Goal: Information Seeking & Learning: Check status

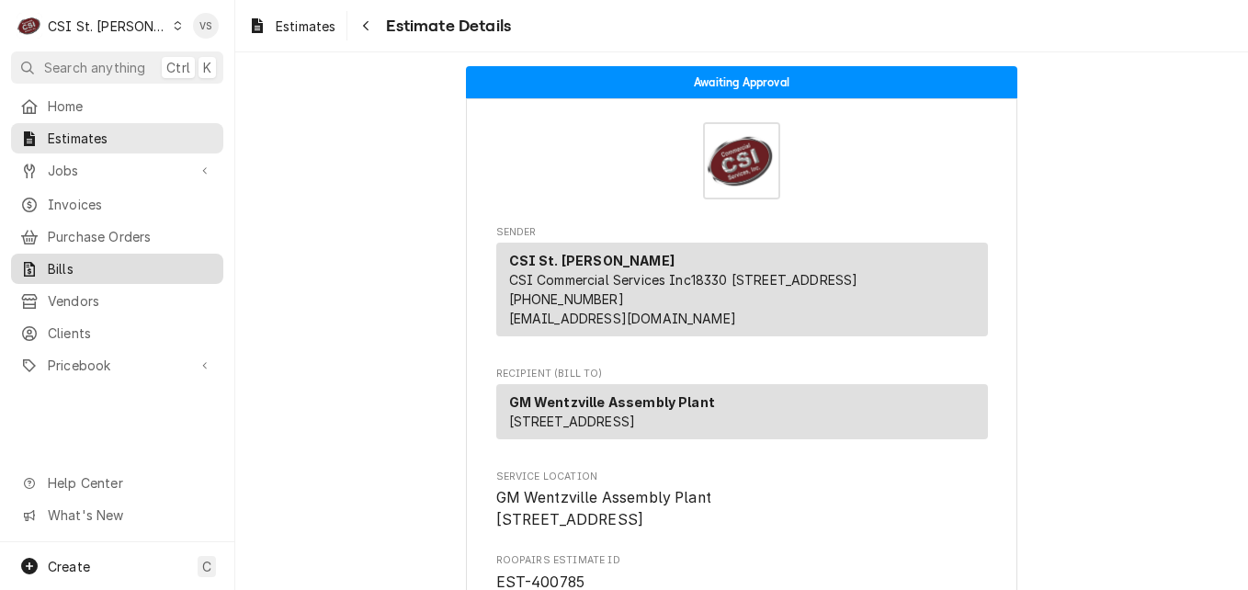
scroll to position [4001, 0]
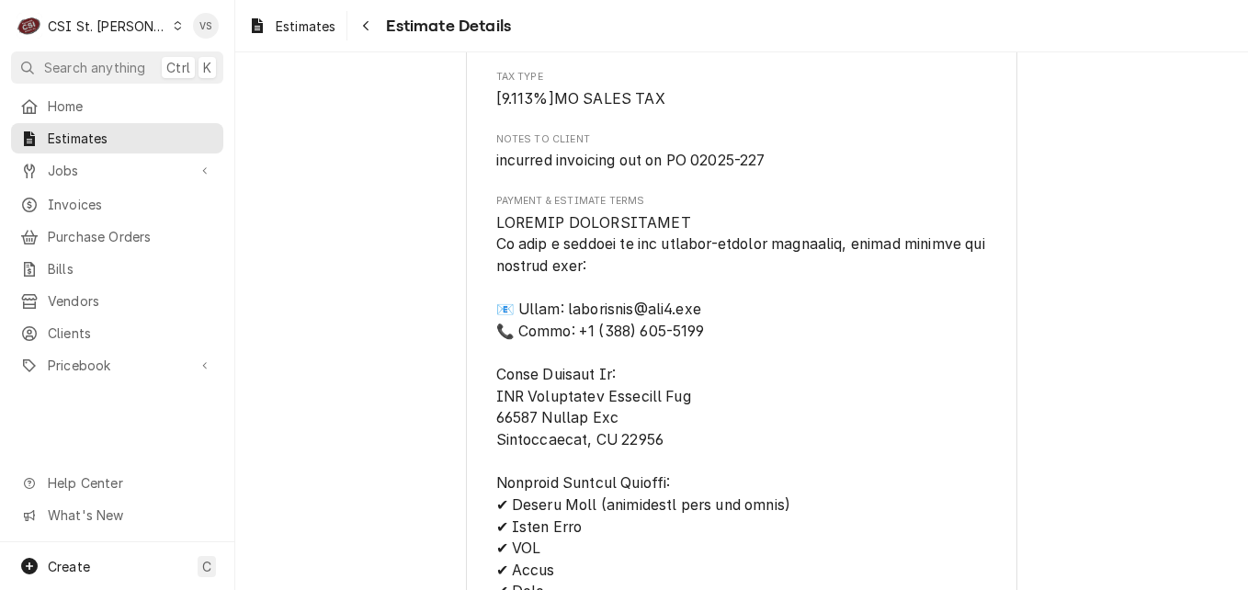
click at [174, 23] on icon "Dynamic Content Wrapper" at bounding box center [178, 25] width 8 height 9
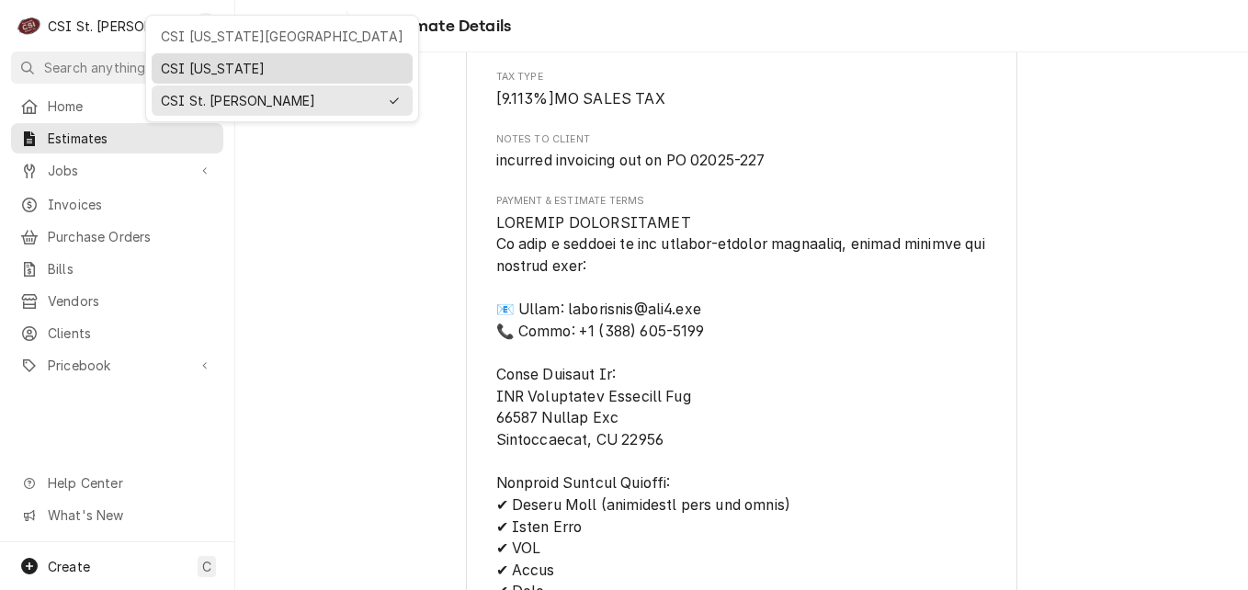
click at [174, 64] on div "CSI [US_STATE]" at bounding box center [282, 68] width 243 height 19
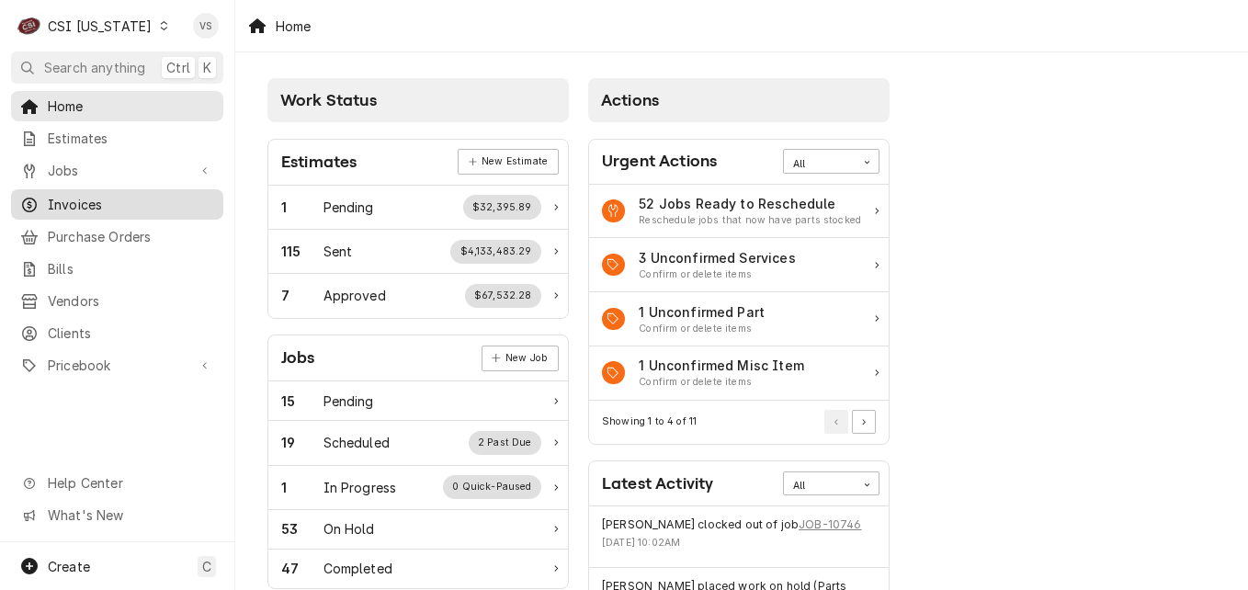
click at [91, 199] on span "Invoices" at bounding box center [131, 204] width 166 height 19
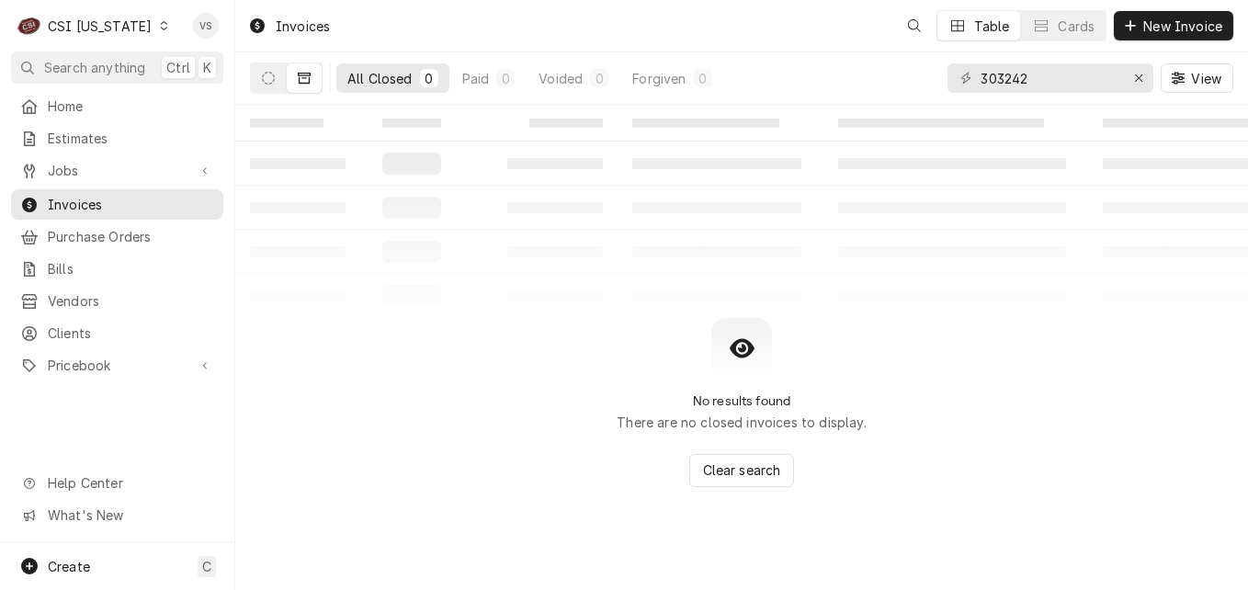
click at [76, 197] on span "Invoices" at bounding box center [131, 204] width 166 height 19
click at [1036, 79] on input "303242" at bounding box center [1049, 77] width 138 height 29
drag, startPoint x: 1039, startPoint y: 75, endPoint x: 940, endPoint y: 79, distance: 99.3
click at [940, 79] on div "All Closed 0 Paid 0 Voided 0 Forgiven 0 303242 View" at bounding box center [741, 77] width 983 height 51
type input "100426"
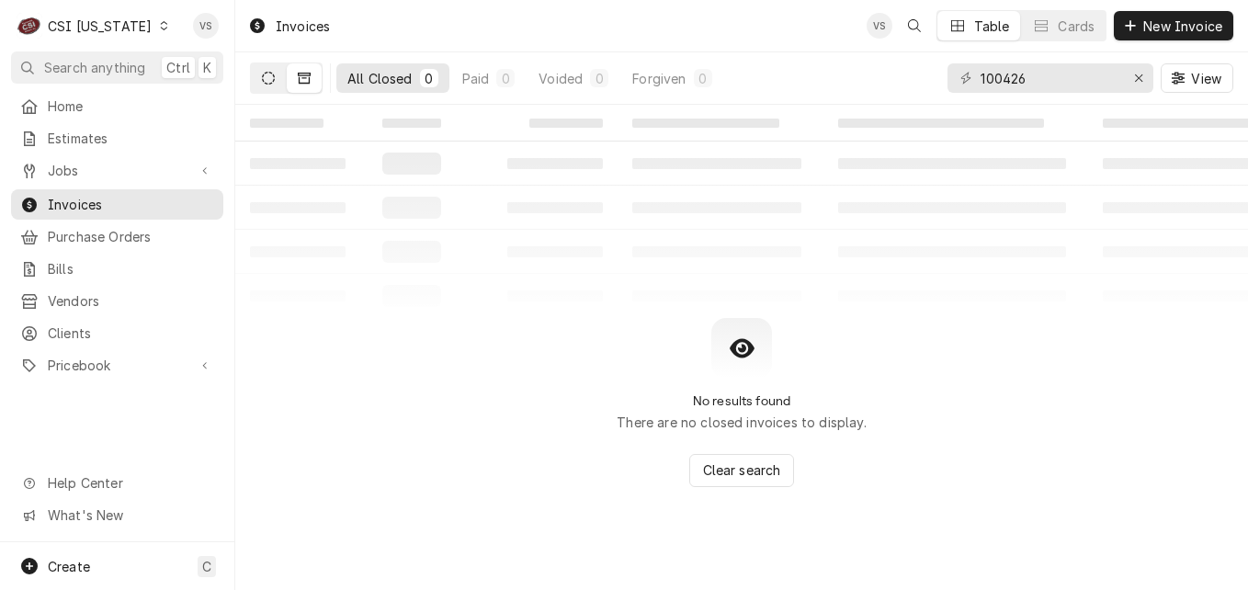
click at [268, 80] on icon "Dynamic Content Wrapper" at bounding box center [268, 78] width 13 height 13
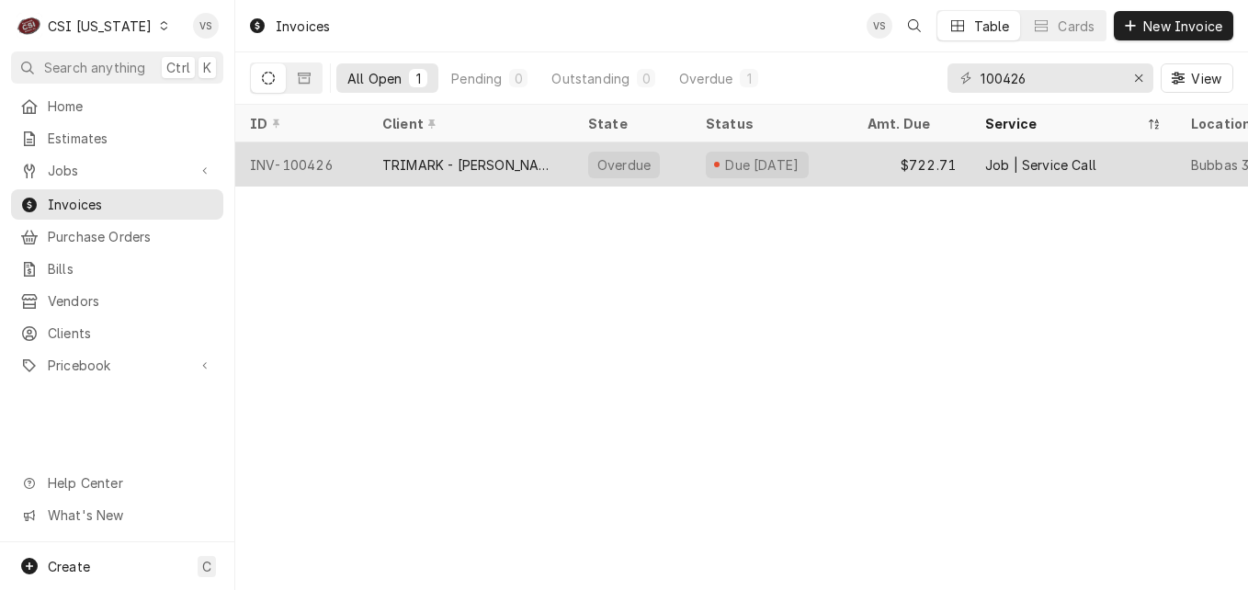
click at [337, 158] on div "INV-100426" at bounding box center [301, 164] width 132 height 44
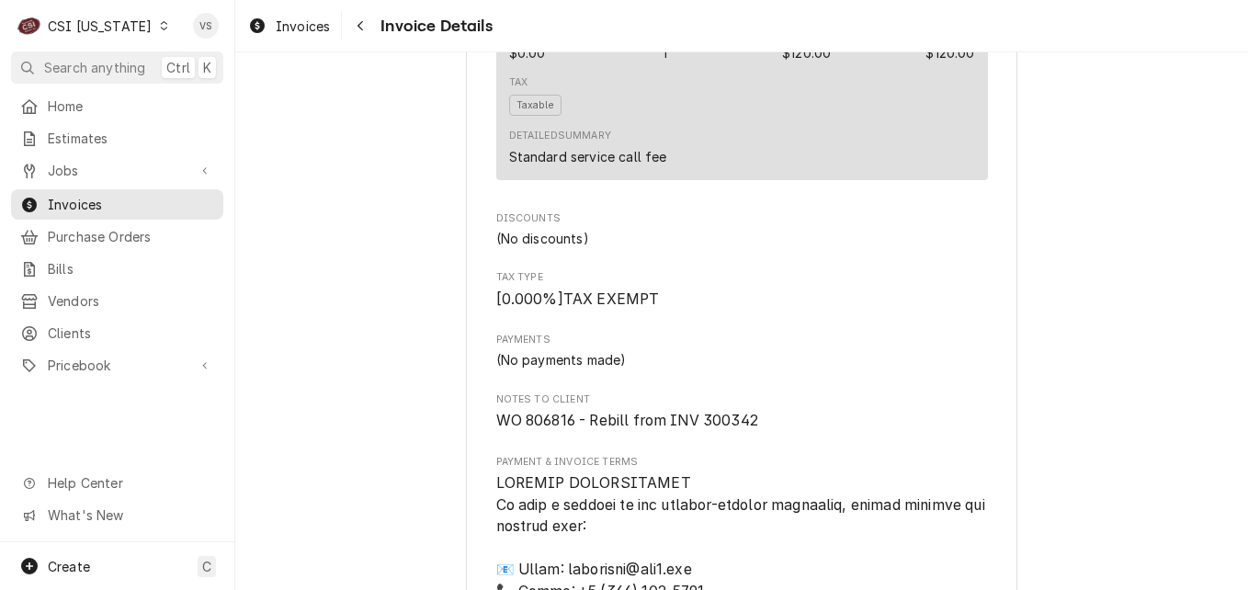
scroll to position [2515, 0]
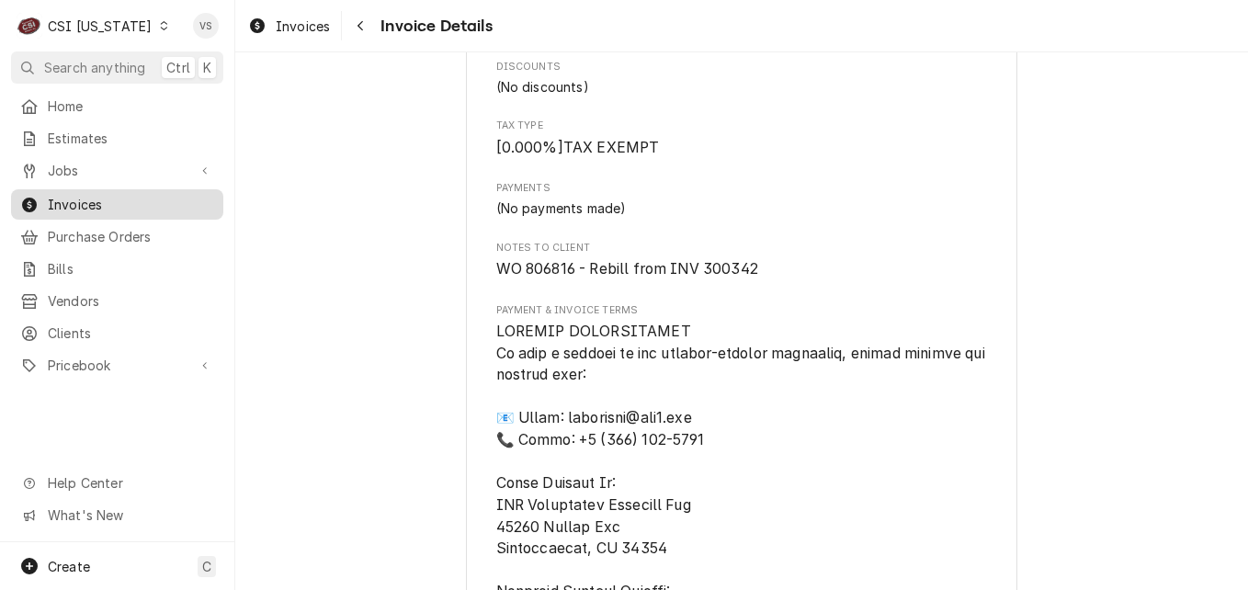
click at [102, 197] on span "Invoices" at bounding box center [131, 204] width 166 height 19
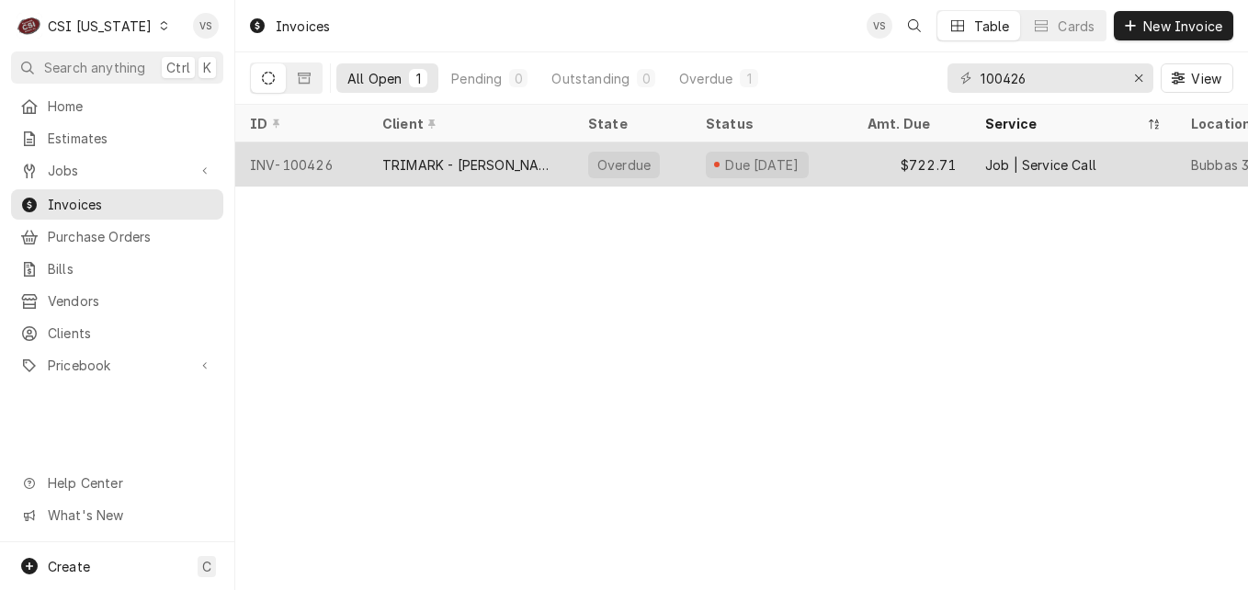
click at [481, 168] on div "TRIMARK - [PERSON_NAME]" at bounding box center [470, 164] width 176 height 19
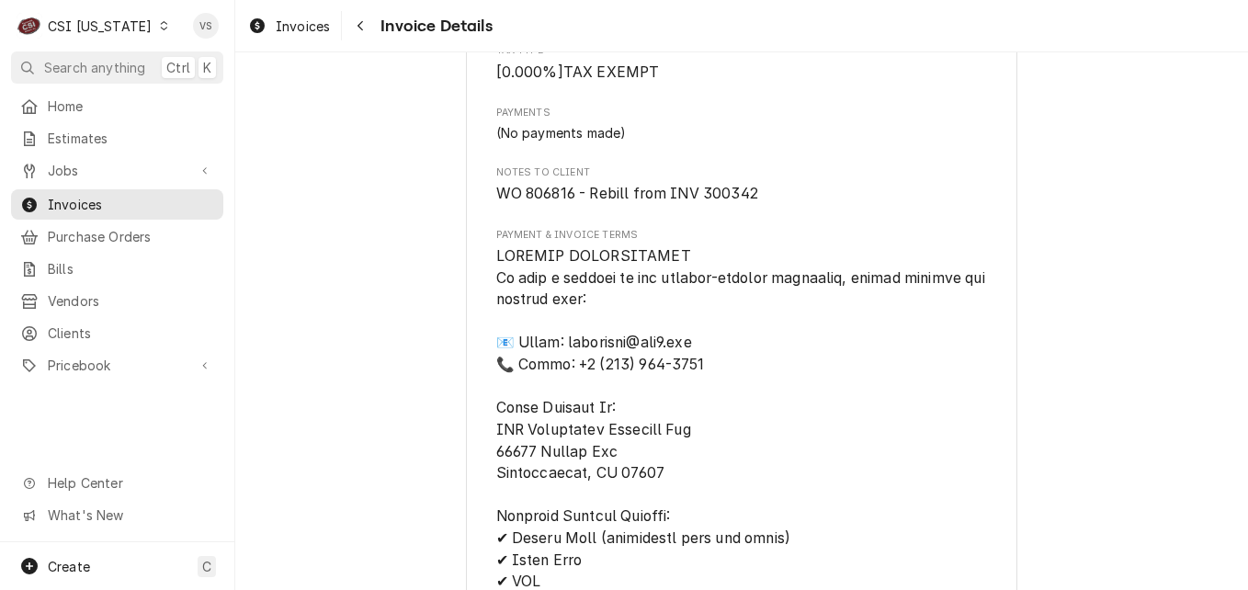
scroll to position [2531, 0]
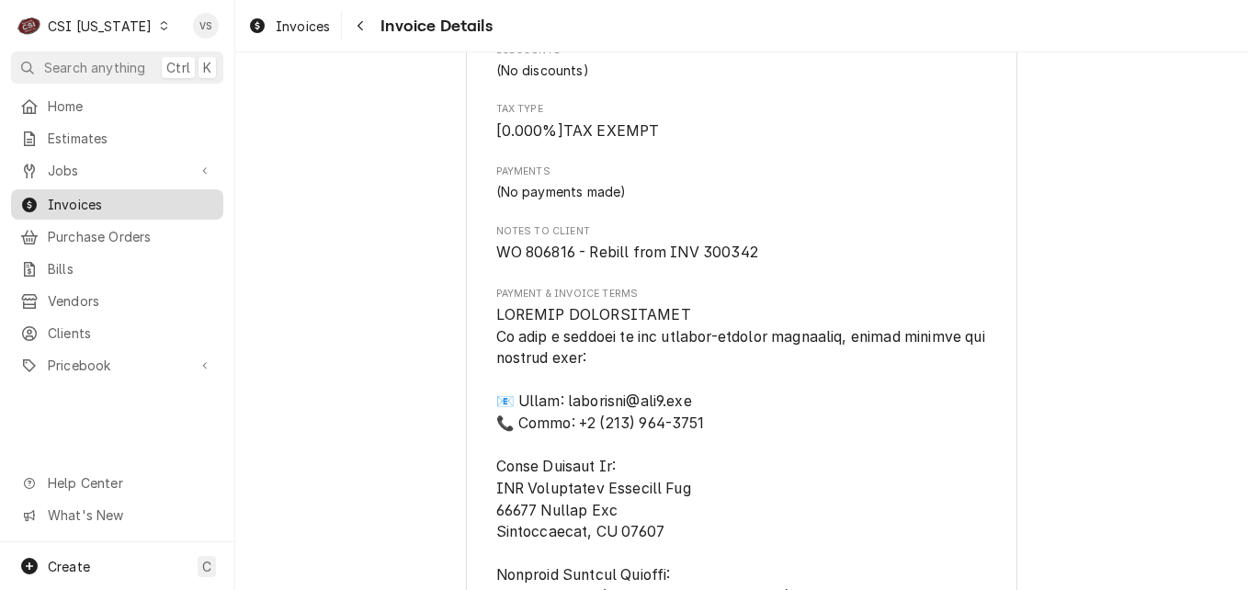
click at [72, 202] on span "Invoices" at bounding box center [131, 204] width 166 height 19
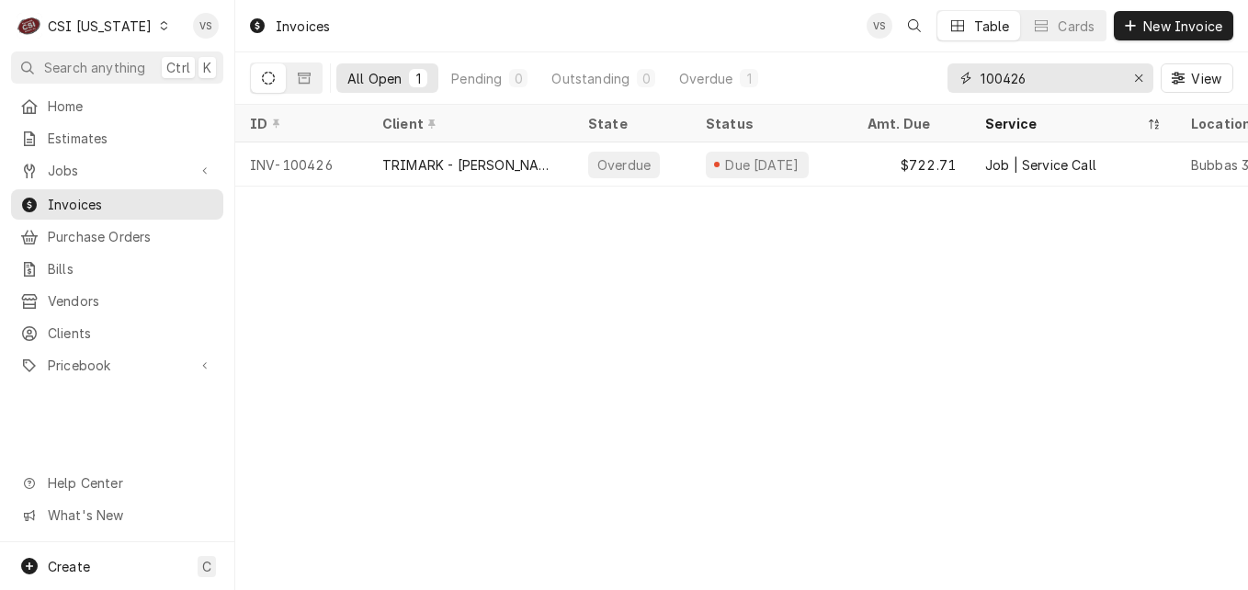
click at [1029, 77] on input "100426" at bounding box center [1049, 77] width 138 height 29
click at [938, 83] on div "All Open 1 Pending 0 Outstanding 0 Overdue 1 100426 View" at bounding box center [741, 77] width 983 height 51
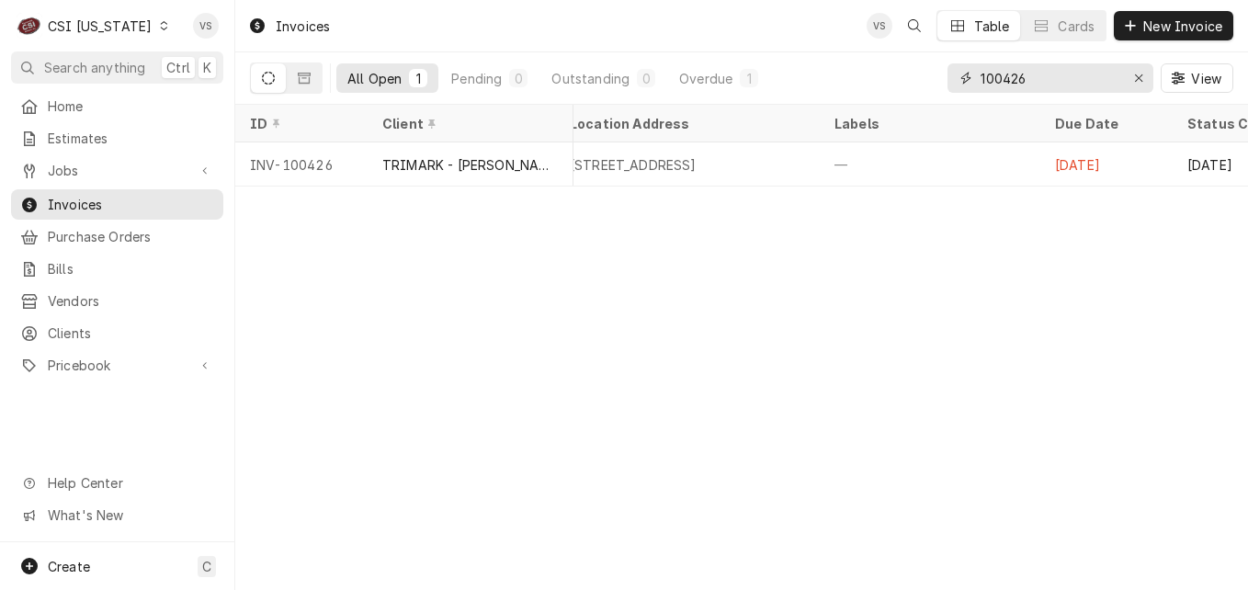
click at [1036, 81] on input "100426" at bounding box center [1049, 77] width 138 height 29
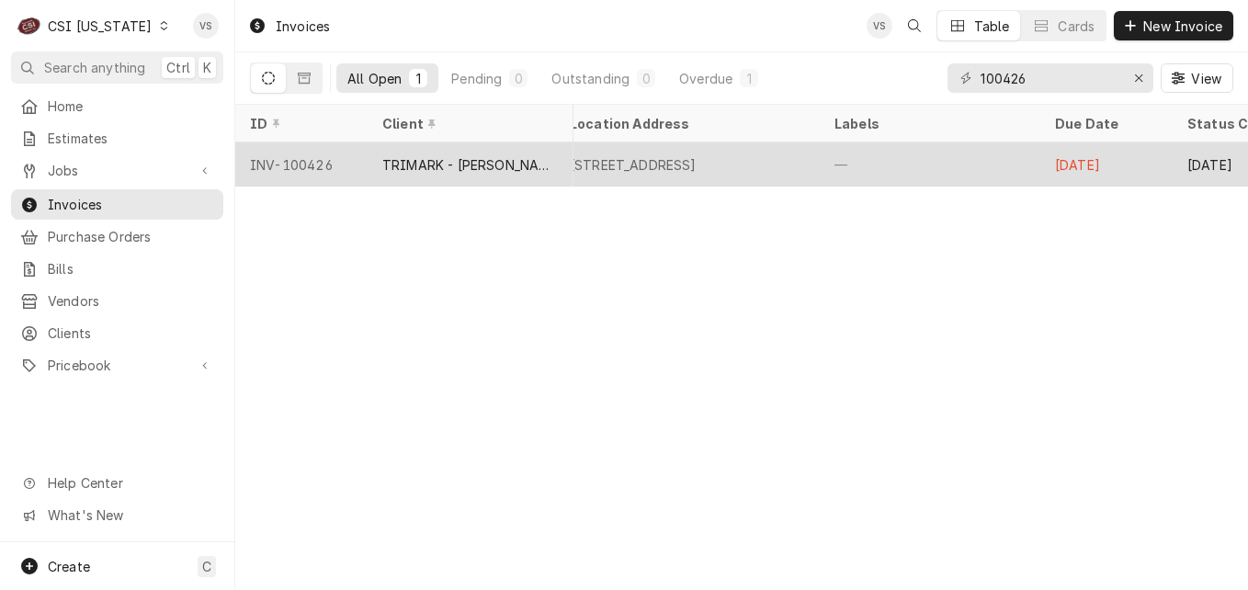
click at [523, 166] on div "TRIMARK - [PERSON_NAME]" at bounding box center [471, 164] width 206 height 44
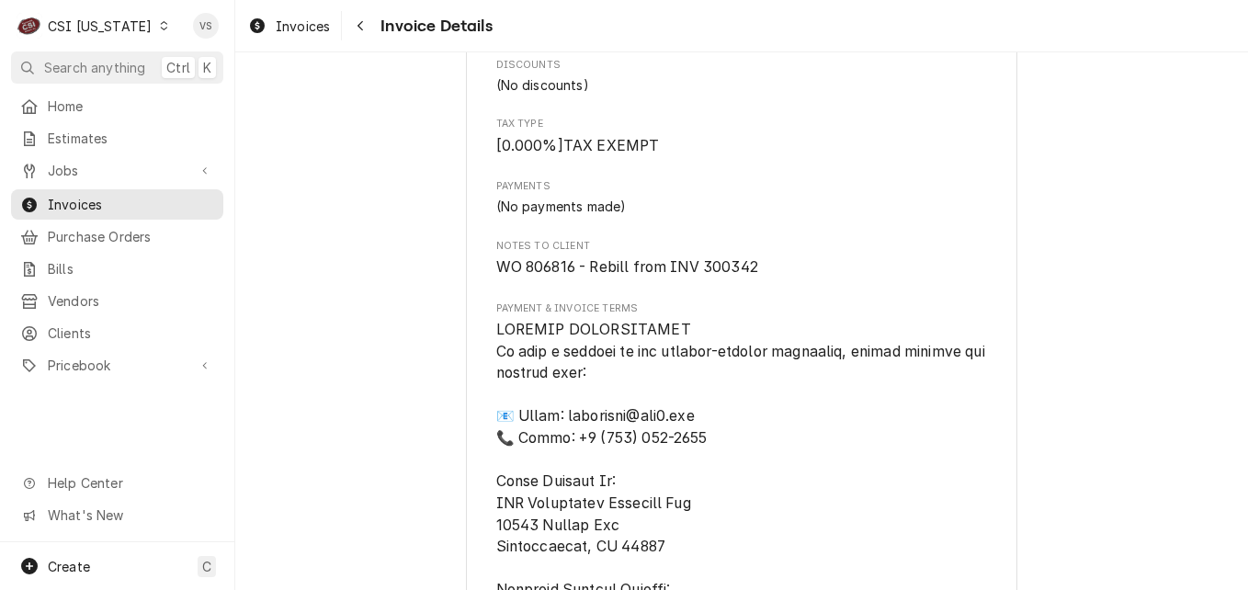
scroll to position [2559, 0]
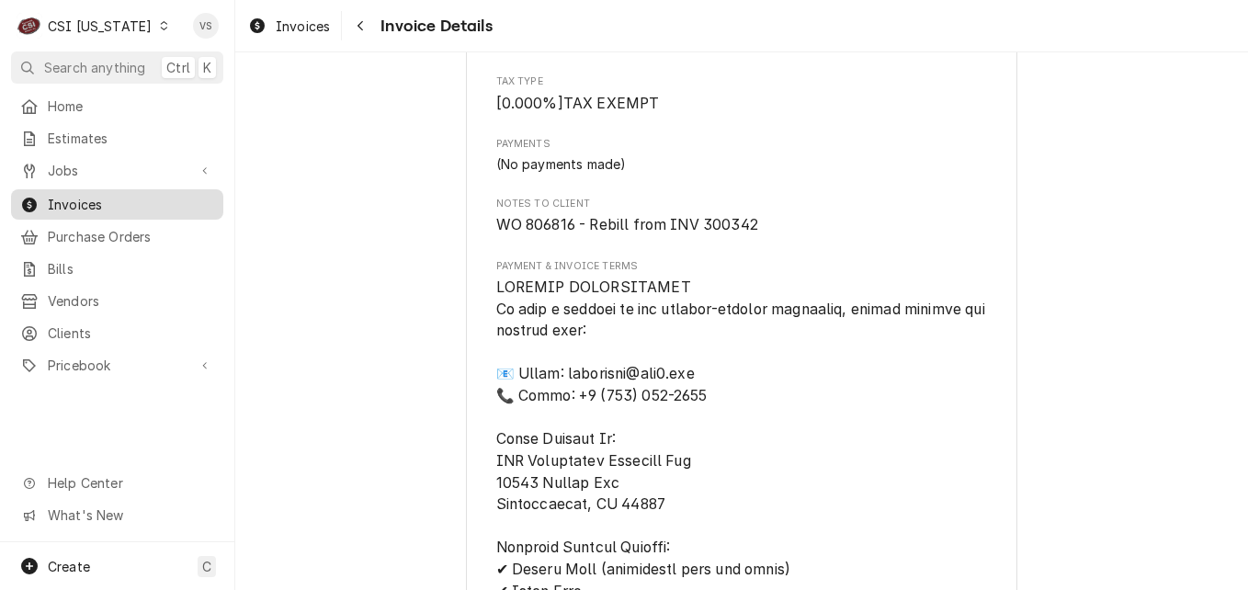
click at [125, 201] on span "Invoices" at bounding box center [131, 204] width 166 height 19
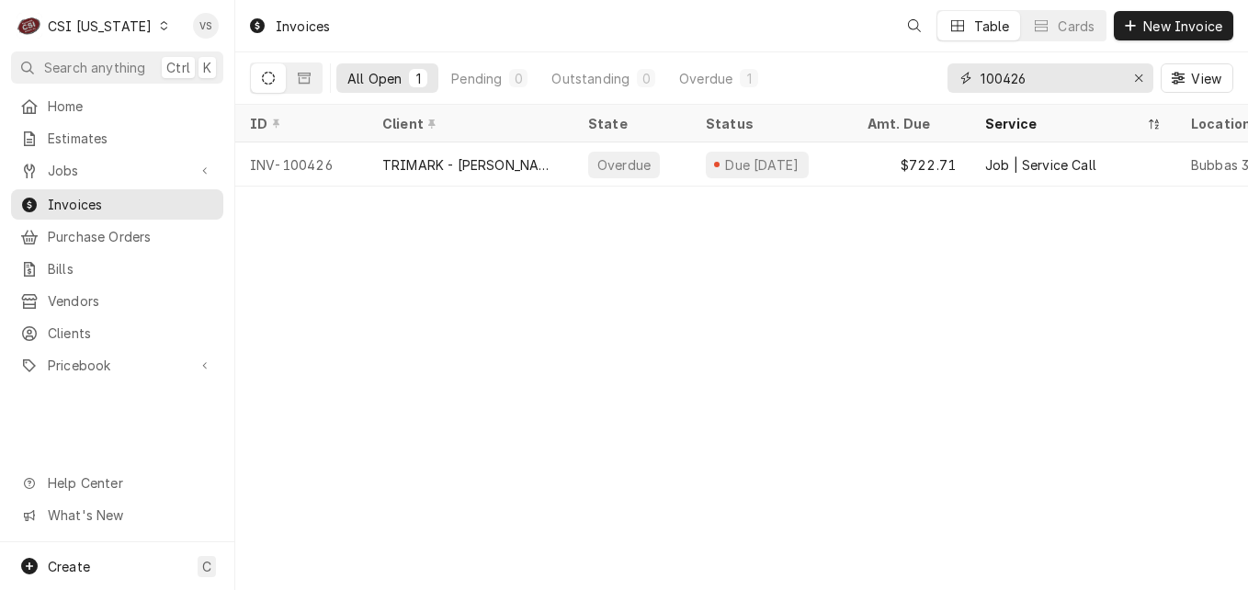
click at [1032, 74] on input "100426" at bounding box center [1049, 77] width 138 height 29
click at [1003, 79] on input "100426" at bounding box center [1049, 77] width 138 height 29
click at [1007, 75] on input "100426" at bounding box center [1049, 77] width 138 height 29
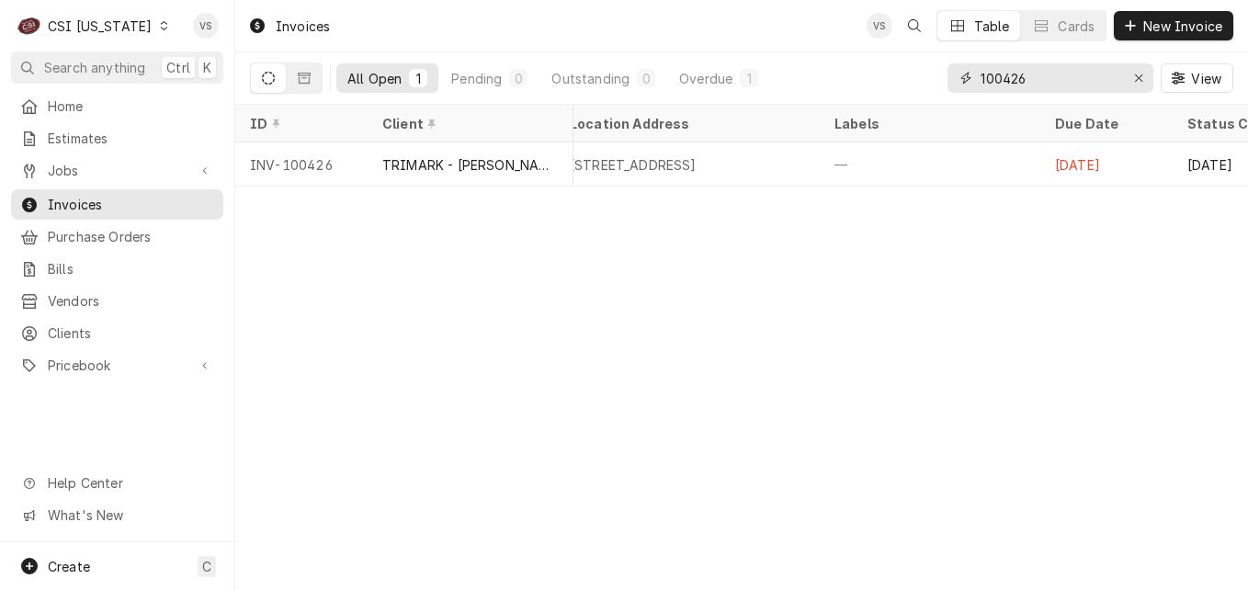
click at [1003, 78] on input "100426" at bounding box center [1049, 77] width 138 height 29
drag, startPoint x: 1003, startPoint y: 78, endPoint x: 1063, endPoint y: 81, distance: 59.8
click at [1063, 81] on input "100426" at bounding box center [1049, 77] width 138 height 29
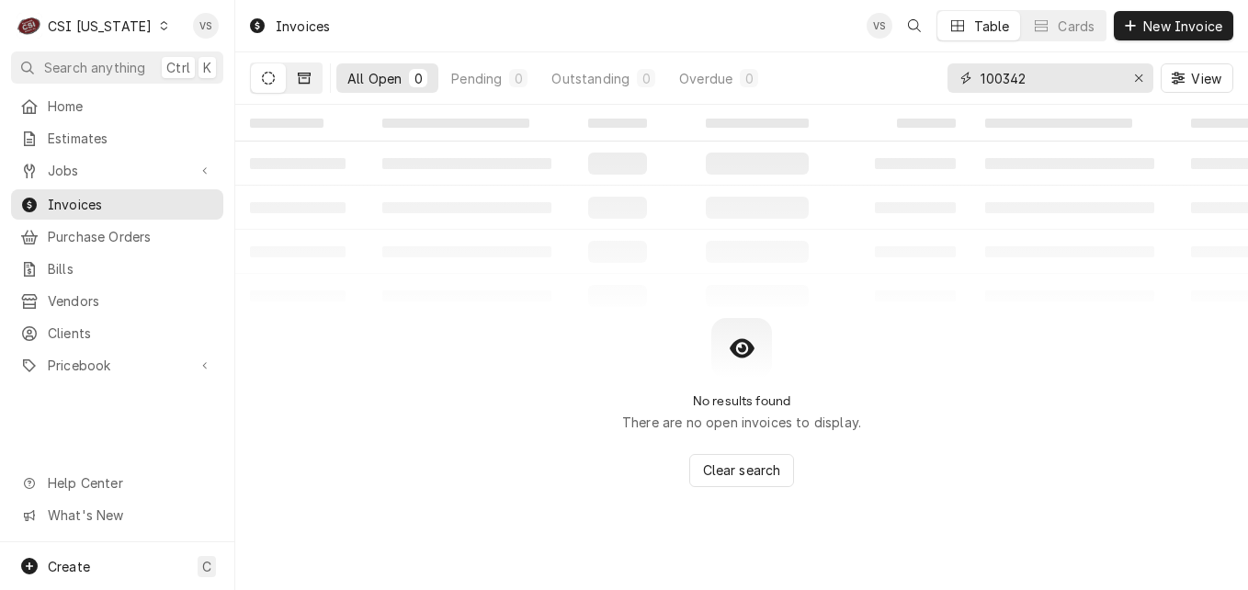
type input "100342"
click at [304, 80] on icon "Dynamic Content Wrapper" at bounding box center [304, 78] width 13 height 13
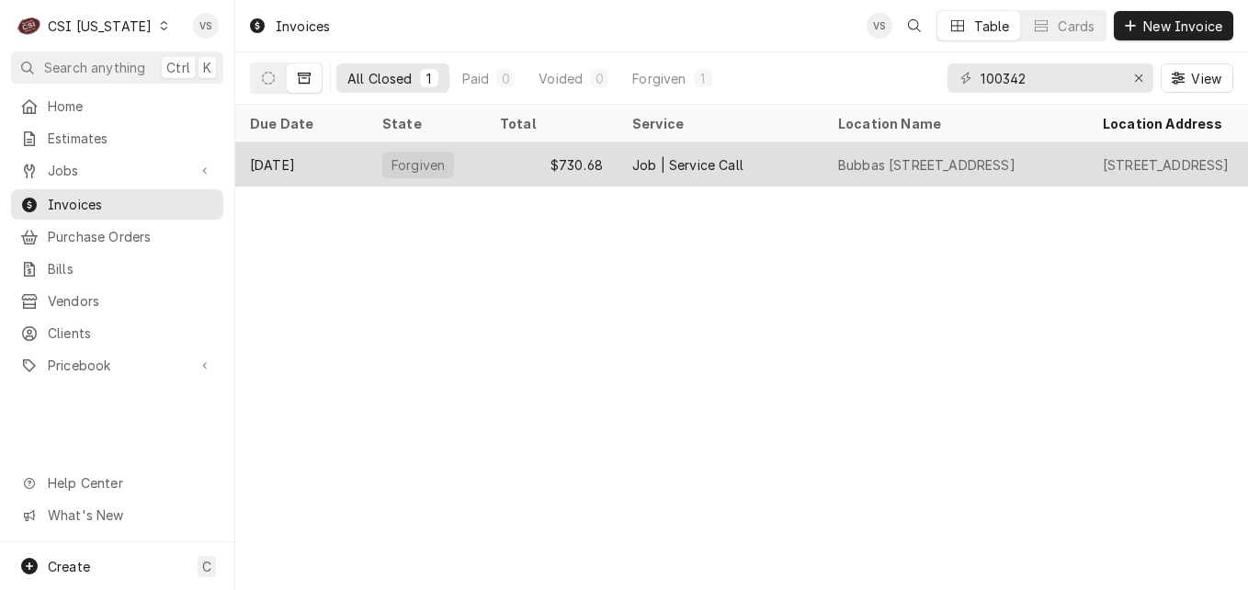
click at [514, 157] on div "$730.68" at bounding box center [551, 164] width 132 height 44
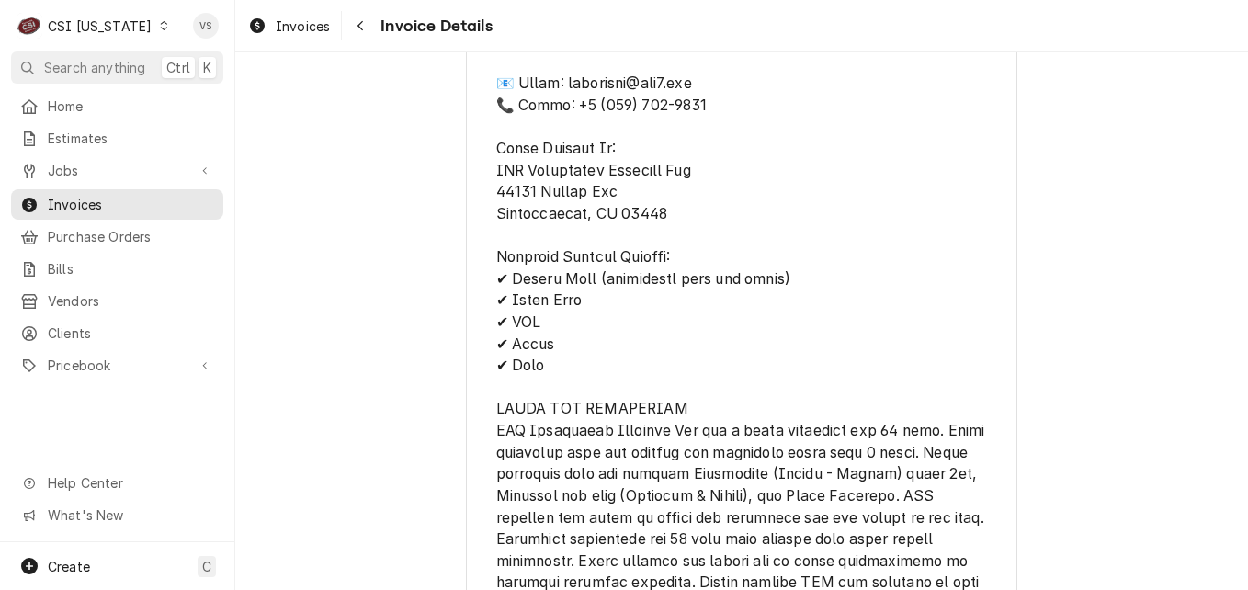
scroll to position [3216, 0]
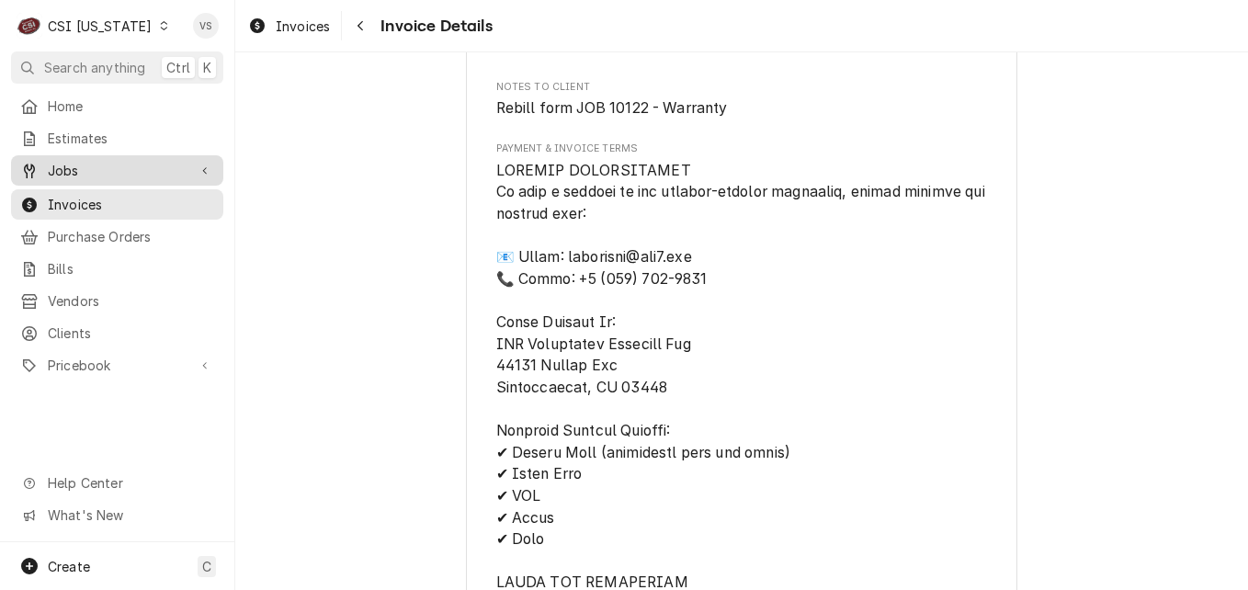
click at [68, 162] on span "Jobs" at bounding box center [117, 170] width 139 height 19
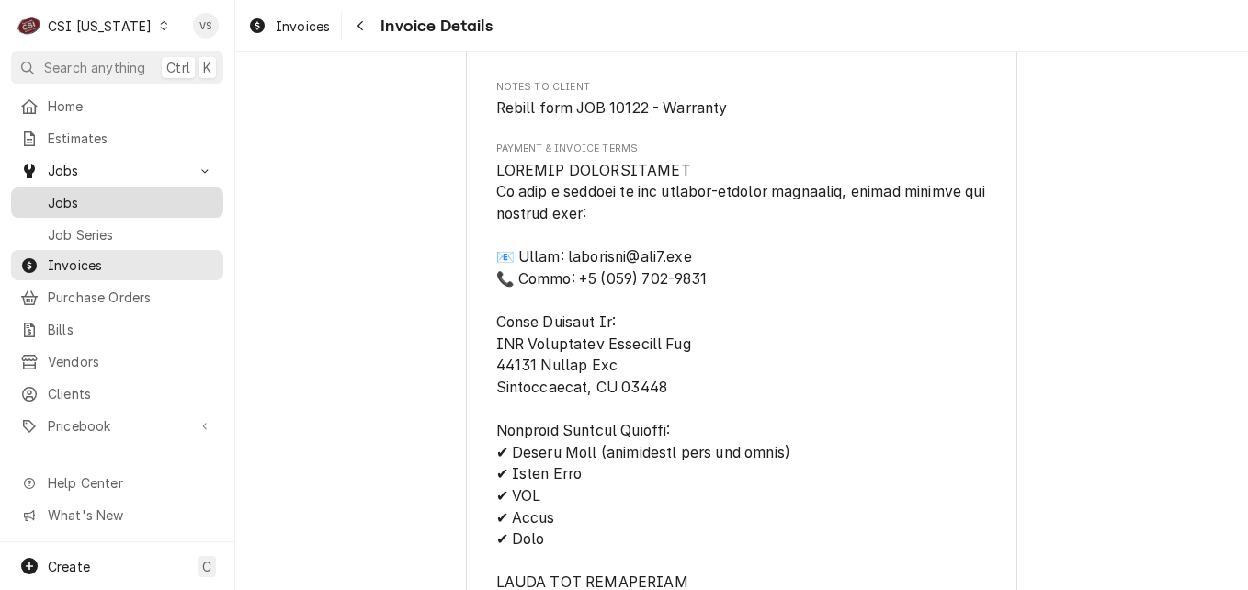
click at [69, 196] on span "Jobs" at bounding box center [131, 202] width 166 height 19
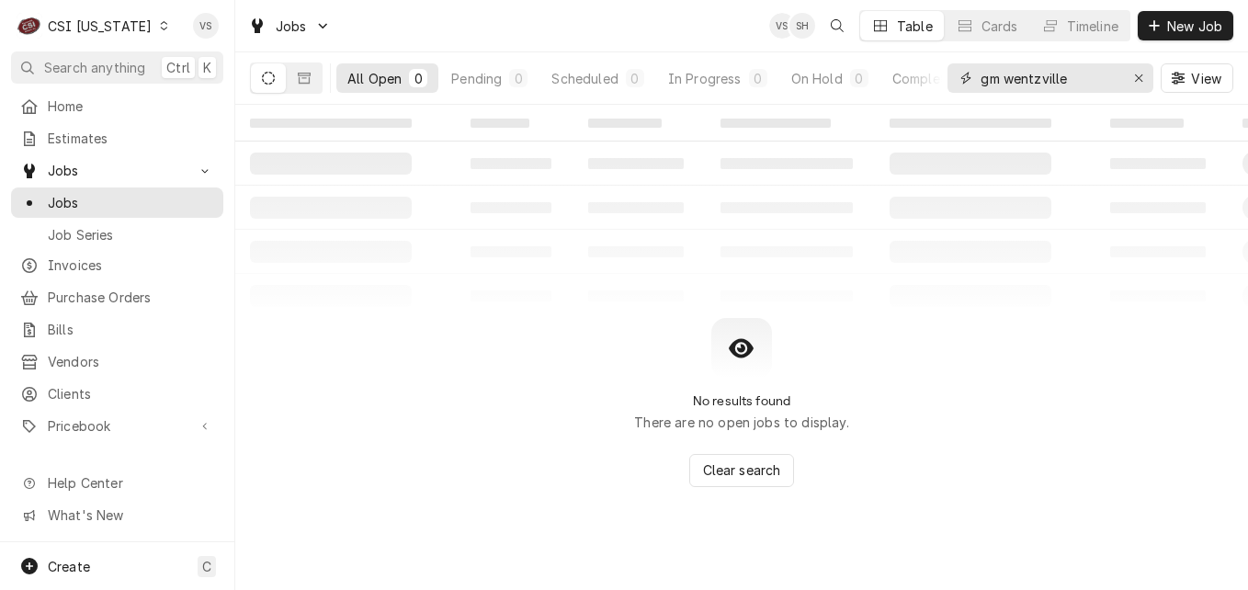
click at [886, 95] on div "All Open 0 Pending 0 Scheduled 0 In Progress 0 On Hold 0 Completed 0 gm wentzvi…" at bounding box center [741, 77] width 983 height 51
drag, startPoint x: 1023, startPoint y: 77, endPoint x: 991, endPoint y: 78, distance: 32.2
click at [991, 78] on input "100112" at bounding box center [1049, 77] width 138 height 29
type input "10112"
click at [308, 79] on icon "Dynamic Content Wrapper" at bounding box center [304, 78] width 13 height 13
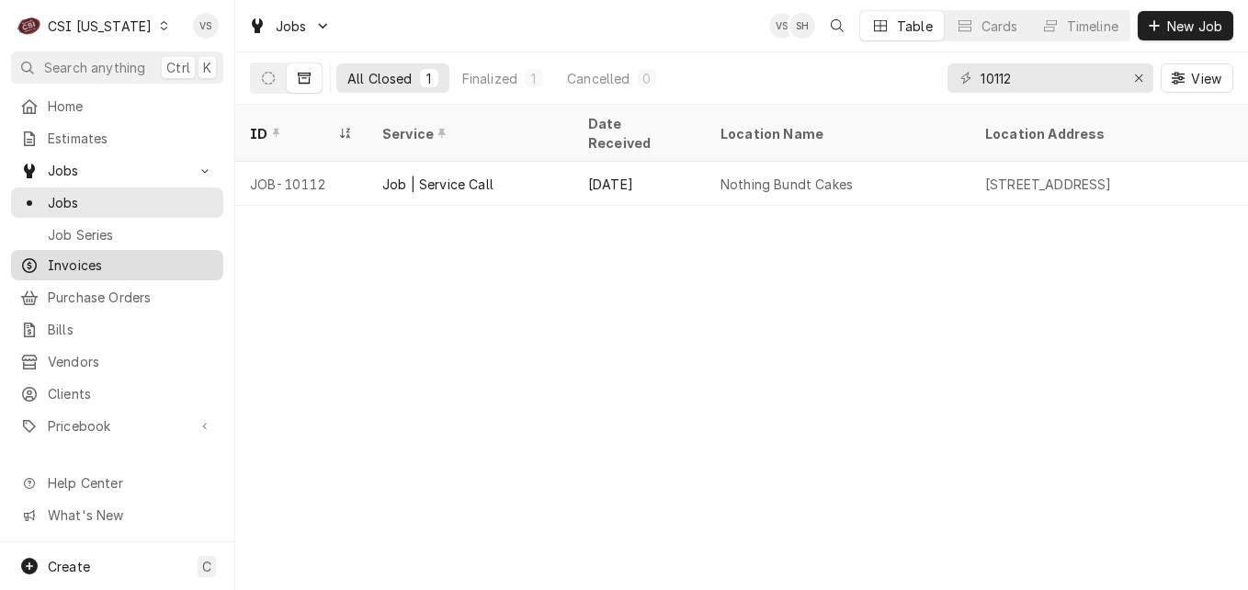
click at [103, 258] on span "Invoices" at bounding box center [131, 264] width 166 height 19
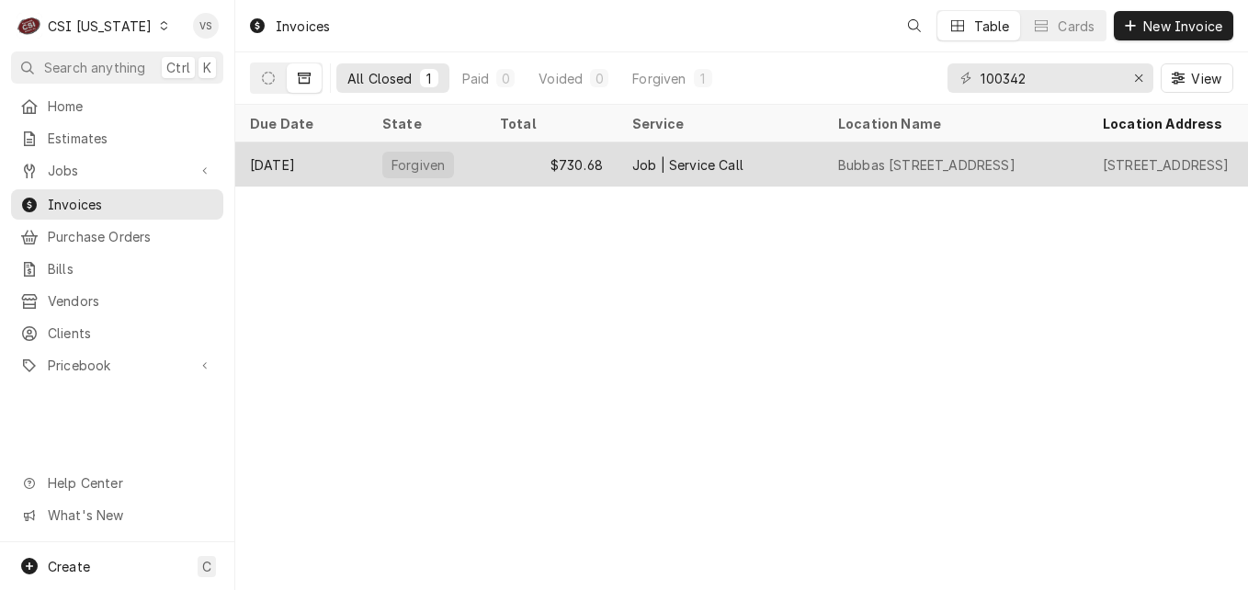
click at [502, 164] on div "$730.68" at bounding box center [551, 164] width 132 height 44
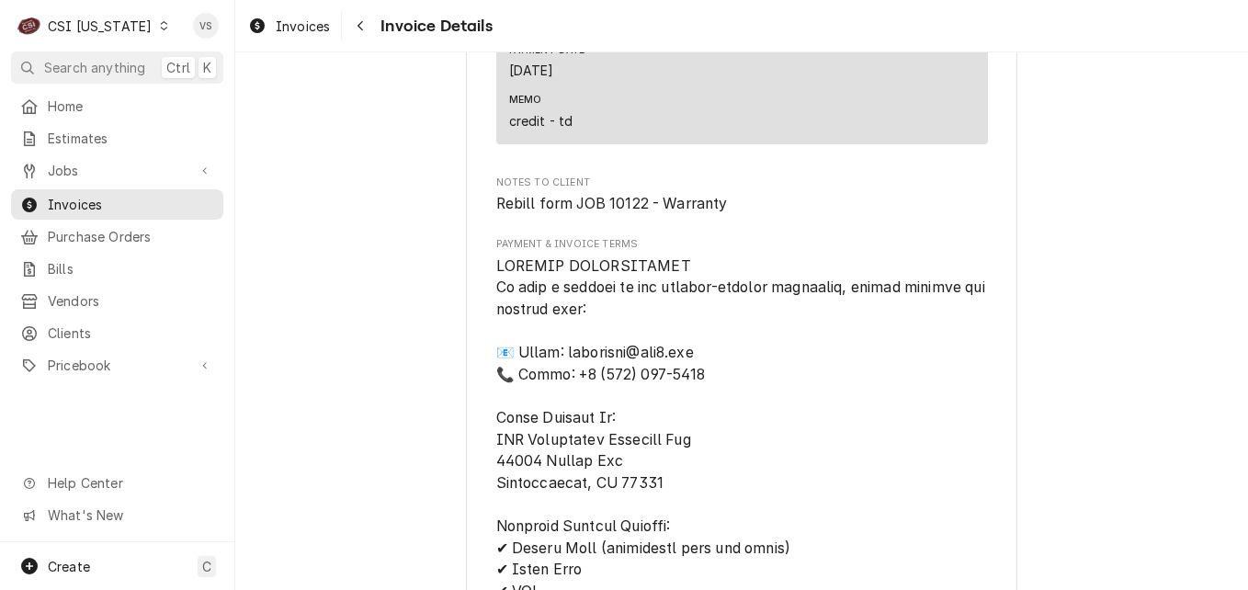
scroll to position [3280, 0]
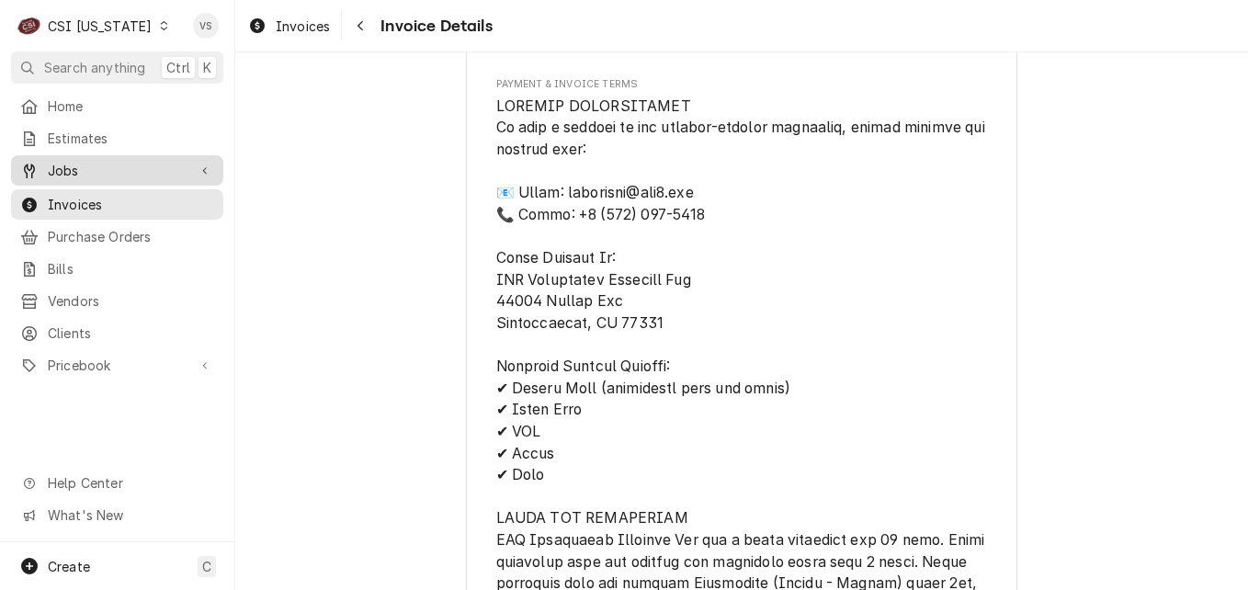
click at [75, 171] on span "Jobs" at bounding box center [117, 170] width 139 height 19
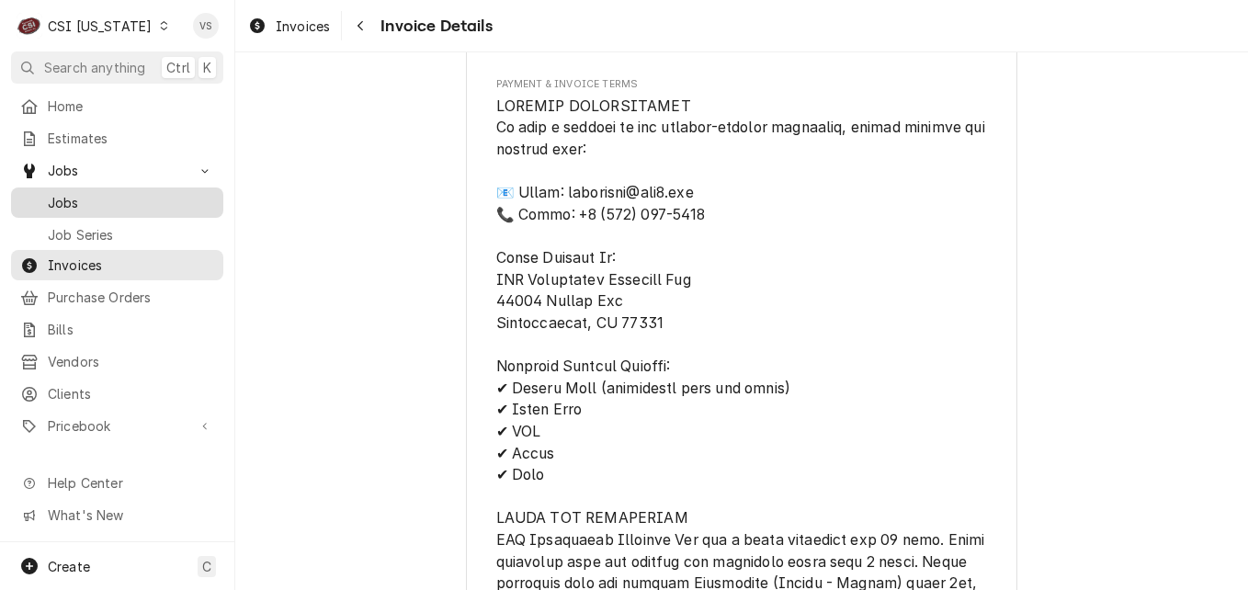
click at [72, 199] on span "Jobs" at bounding box center [131, 202] width 166 height 19
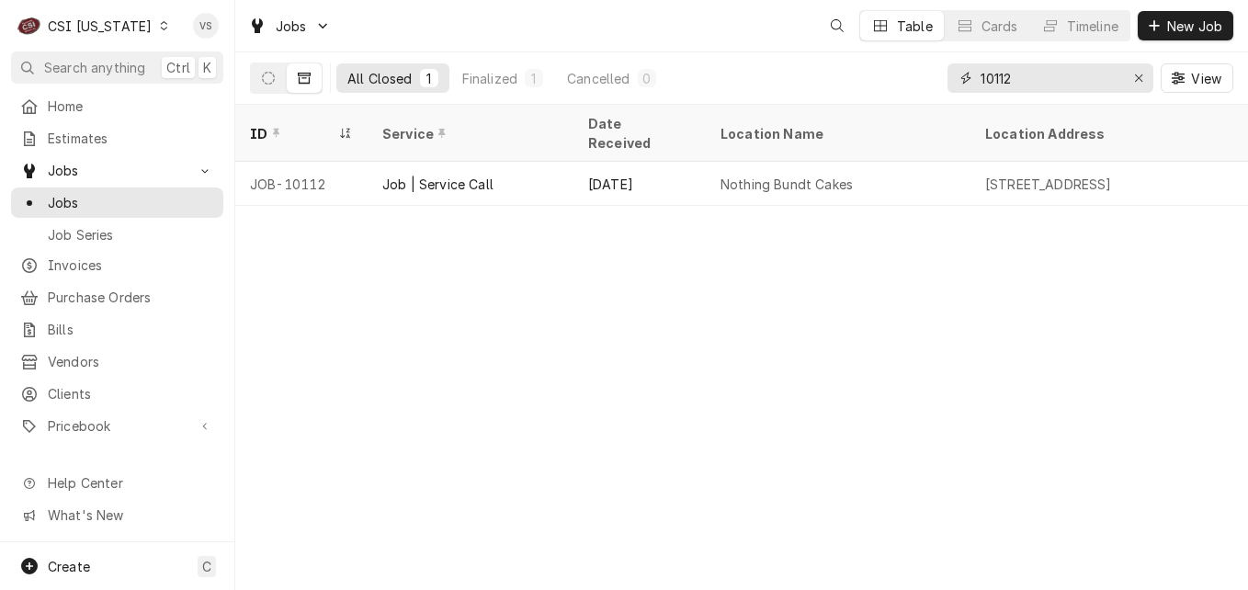
click at [1008, 78] on input "10112" at bounding box center [1049, 77] width 138 height 29
click at [1003, 81] on input "10112" at bounding box center [1049, 77] width 138 height 29
drag, startPoint x: 1003, startPoint y: 79, endPoint x: 1030, endPoint y: 73, distance: 27.4
click at [1026, 78] on input "10112" at bounding box center [1049, 77] width 138 height 29
click at [1036, 77] on input "10112" at bounding box center [1049, 77] width 138 height 29
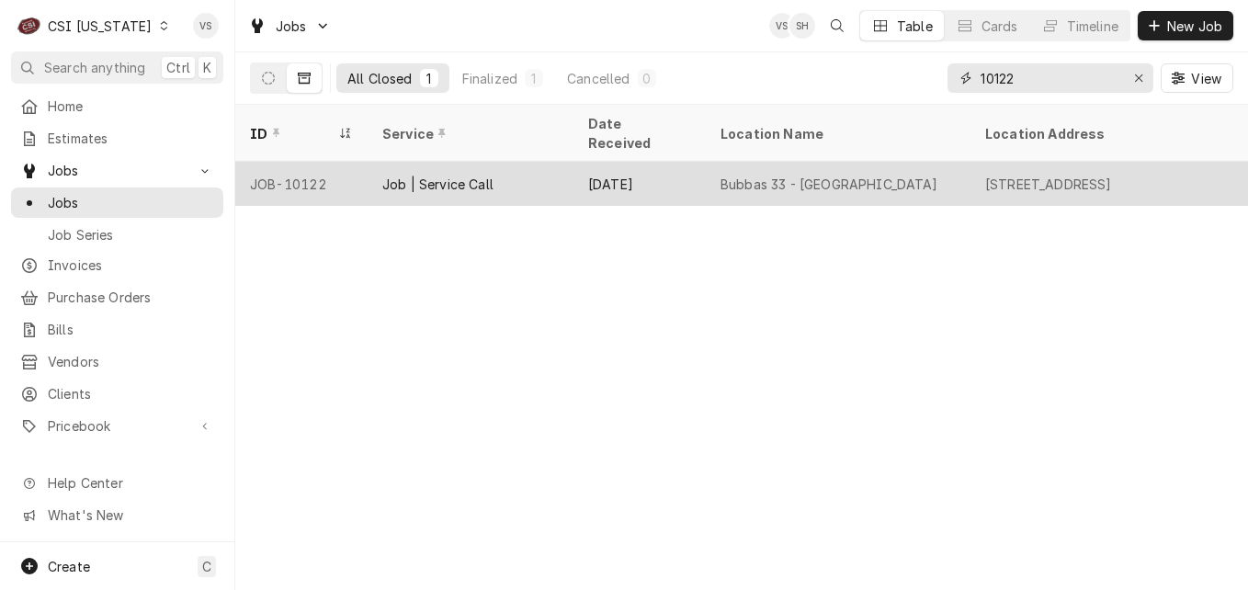
type input "10122"
click at [513, 166] on div "Job | Service Call" at bounding box center [471, 184] width 206 height 44
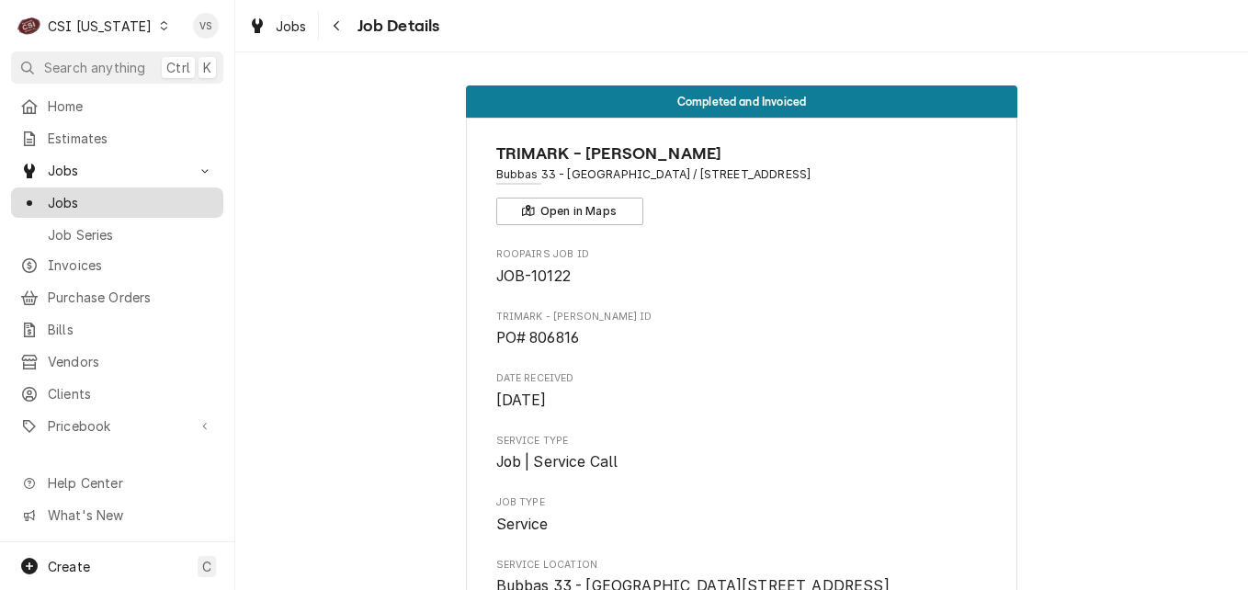
click at [117, 194] on span "Jobs" at bounding box center [131, 202] width 166 height 19
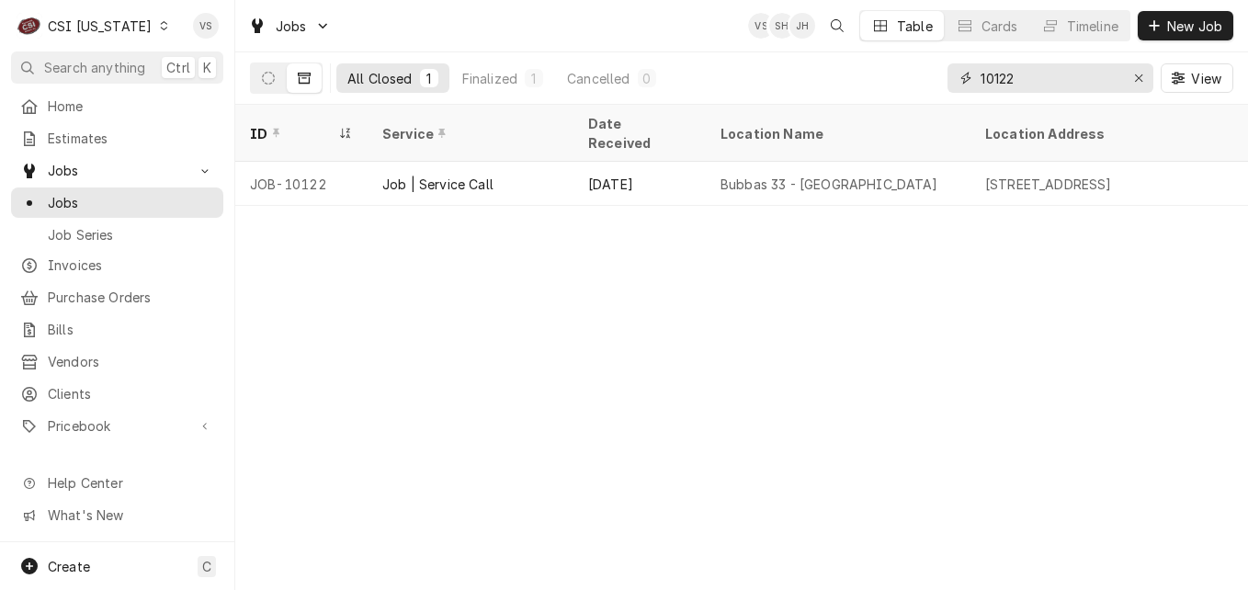
click at [950, 81] on div "10122" at bounding box center [1050, 77] width 206 height 29
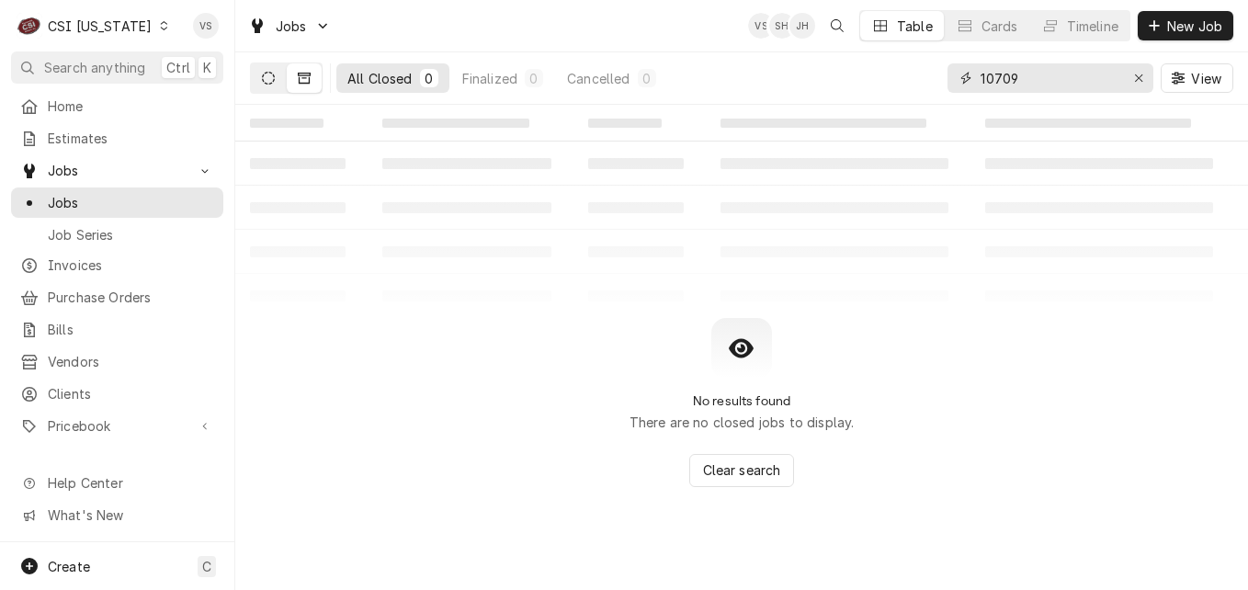
type input "10709"
click at [264, 78] on icon "Dynamic Content Wrapper" at bounding box center [268, 78] width 13 height 13
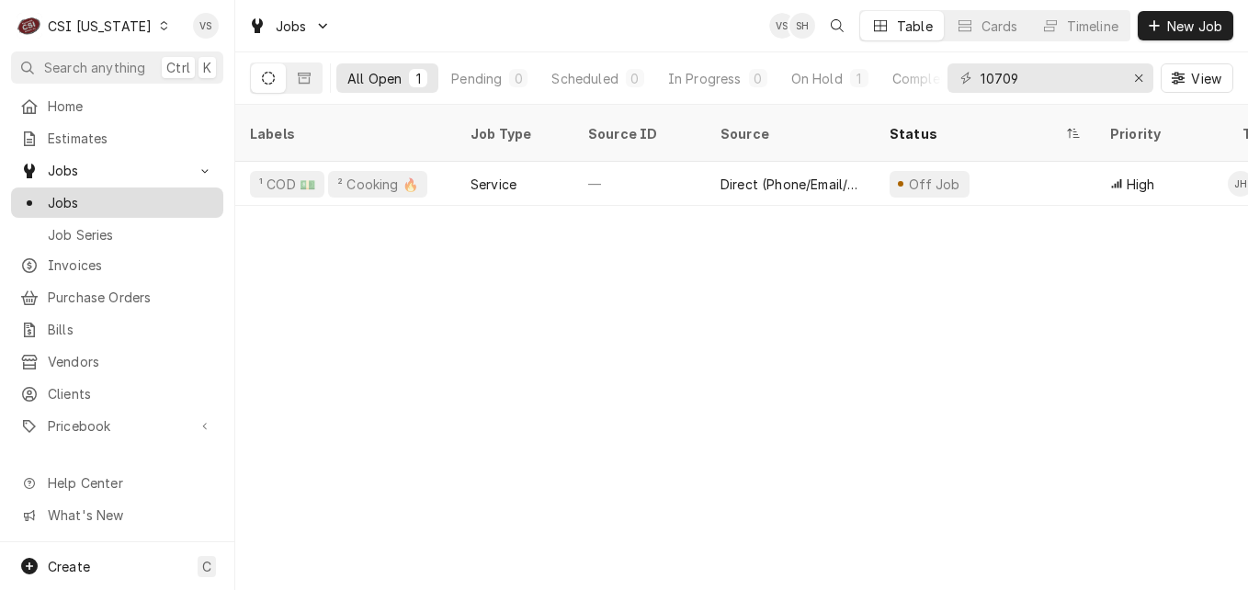
click at [79, 193] on span "Jobs" at bounding box center [131, 202] width 166 height 19
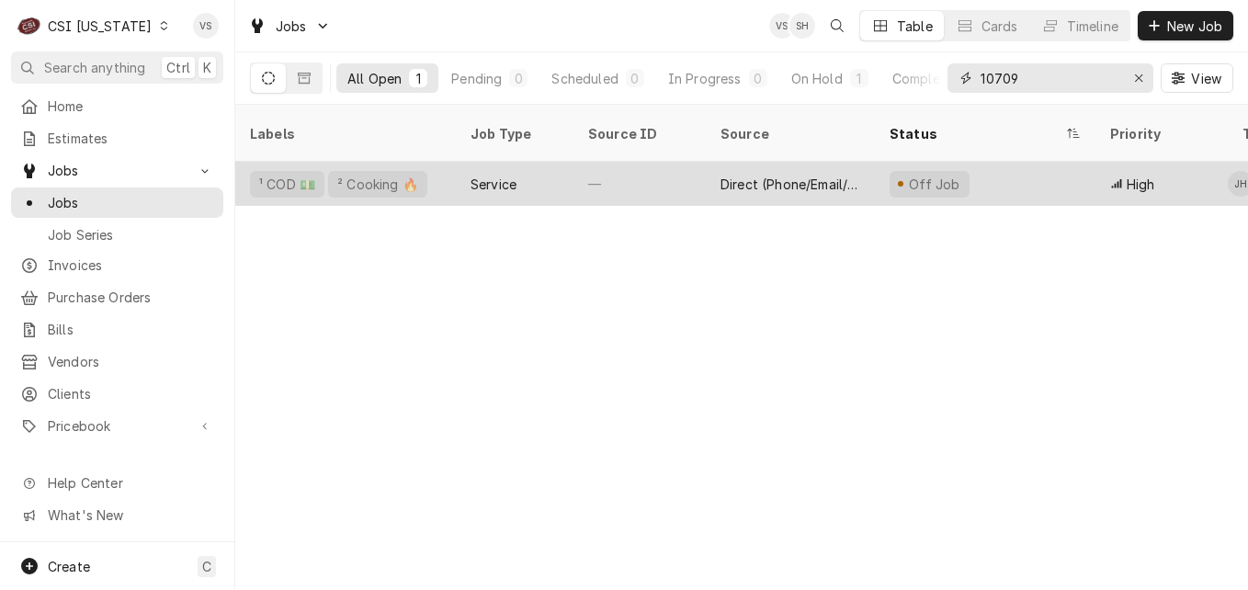
click at [1033, 75] on input "10709" at bounding box center [1049, 77] width 138 height 29
click at [1008, 81] on input "10709" at bounding box center [1049, 77] width 138 height 29
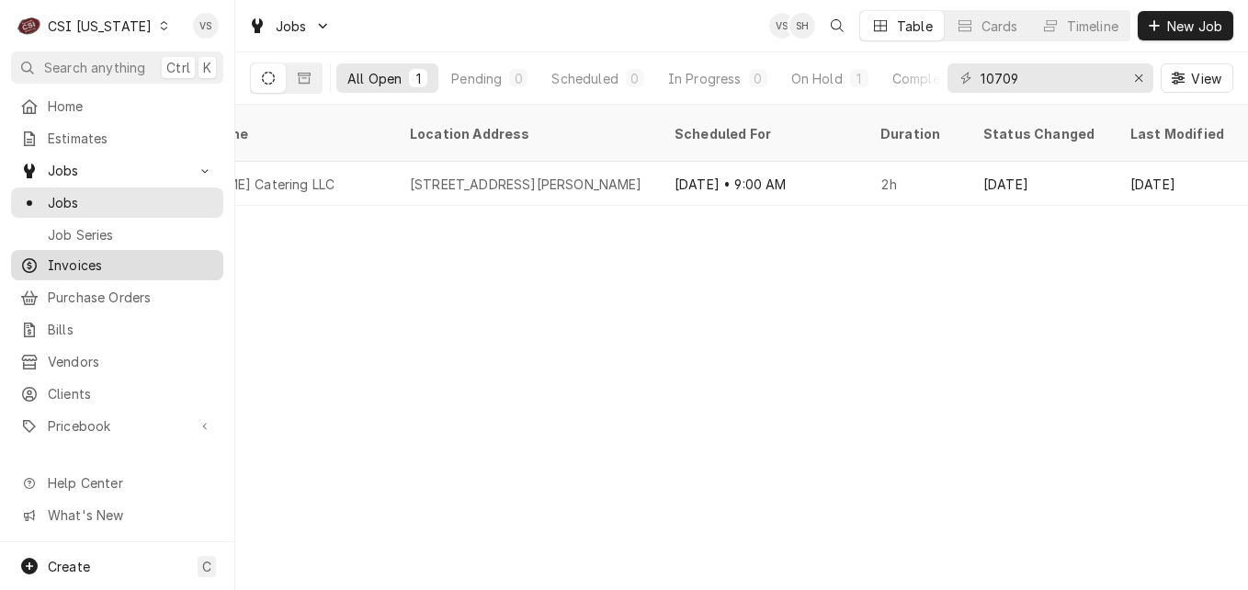
click at [75, 266] on span "Invoices" at bounding box center [131, 264] width 166 height 19
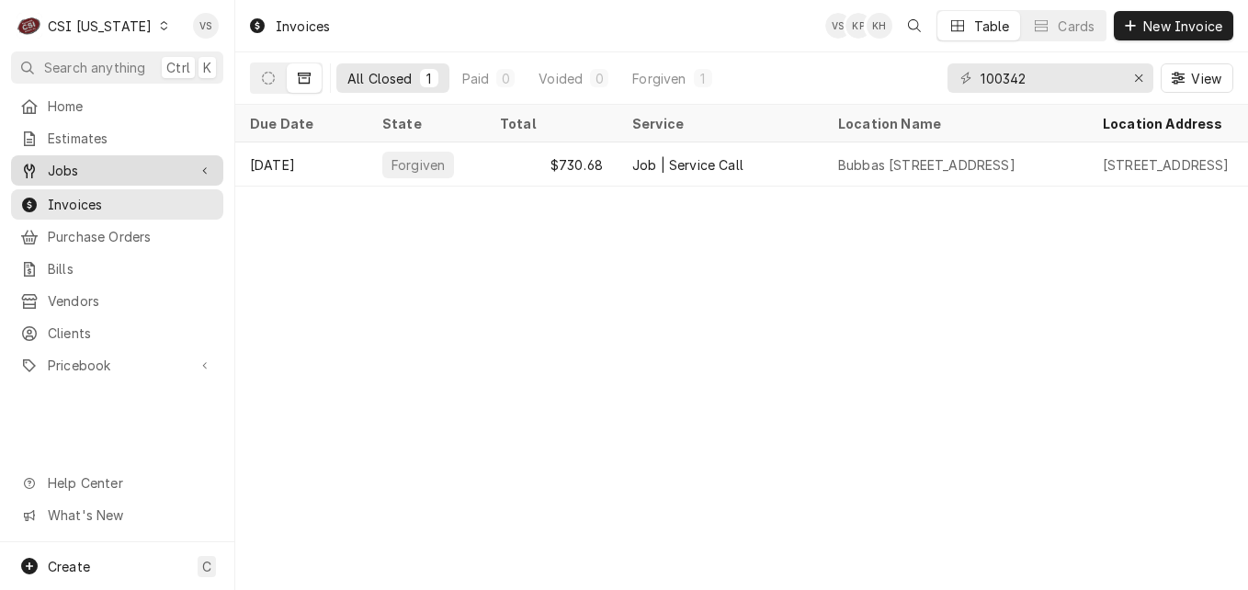
click at [96, 162] on span "Jobs" at bounding box center [117, 170] width 139 height 19
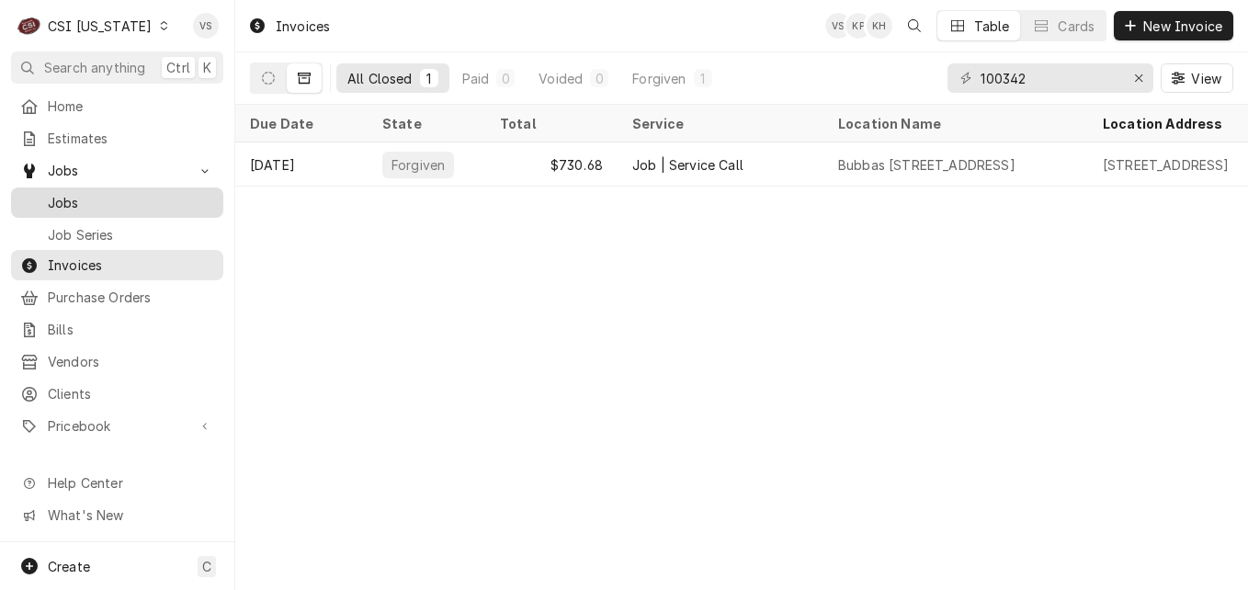
click at [86, 198] on span "Jobs" at bounding box center [131, 202] width 166 height 19
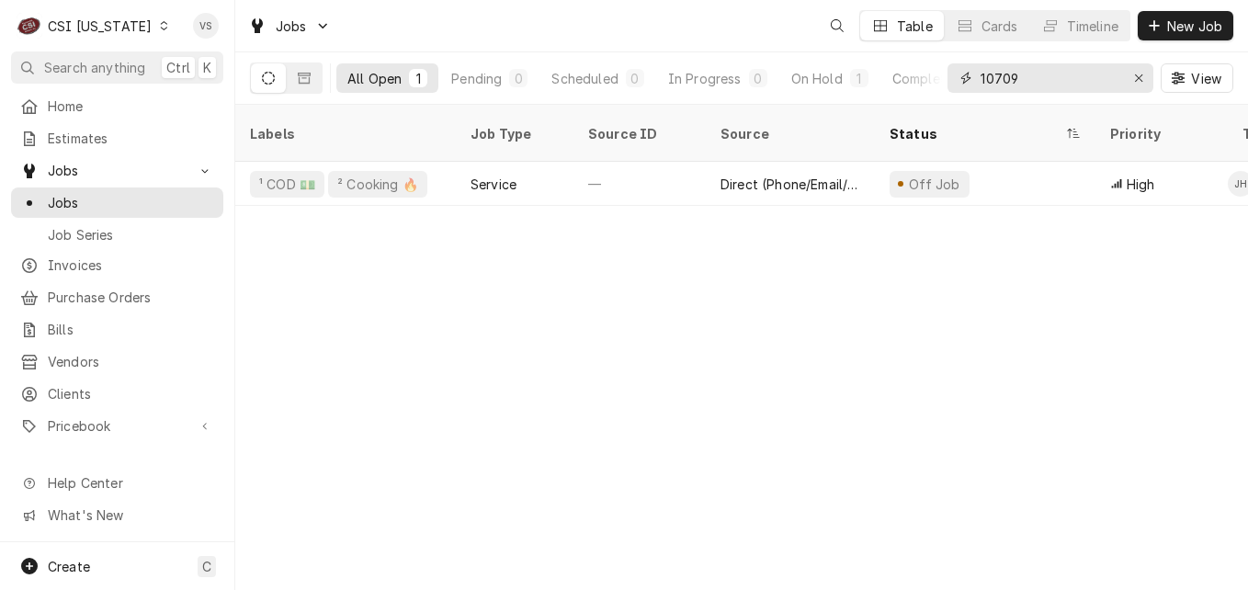
click at [966, 79] on div "10709" at bounding box center [1050, 77] width 206 height 29
click at [1019, 73] on input "10709" at bounding box center [1049, 77] width 138 height 29
type input "1"
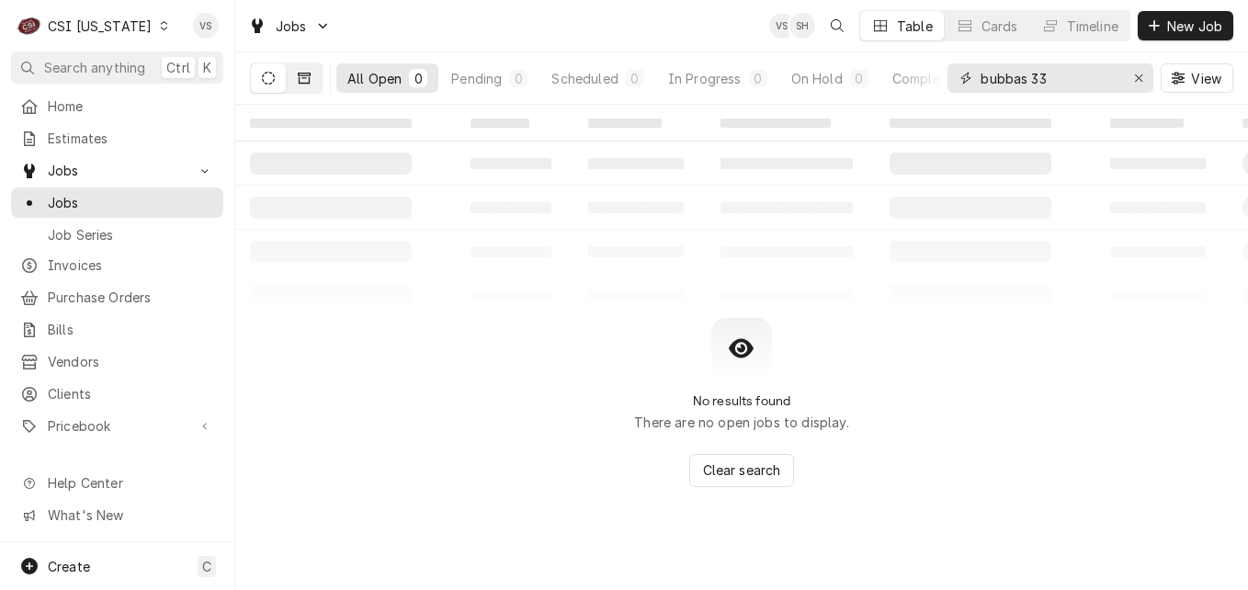
type input "bubbas 33"
click at [303, 77] on icon "Dynamic Content Wrapper" at bounding box center [304, 78] width 13 height 13
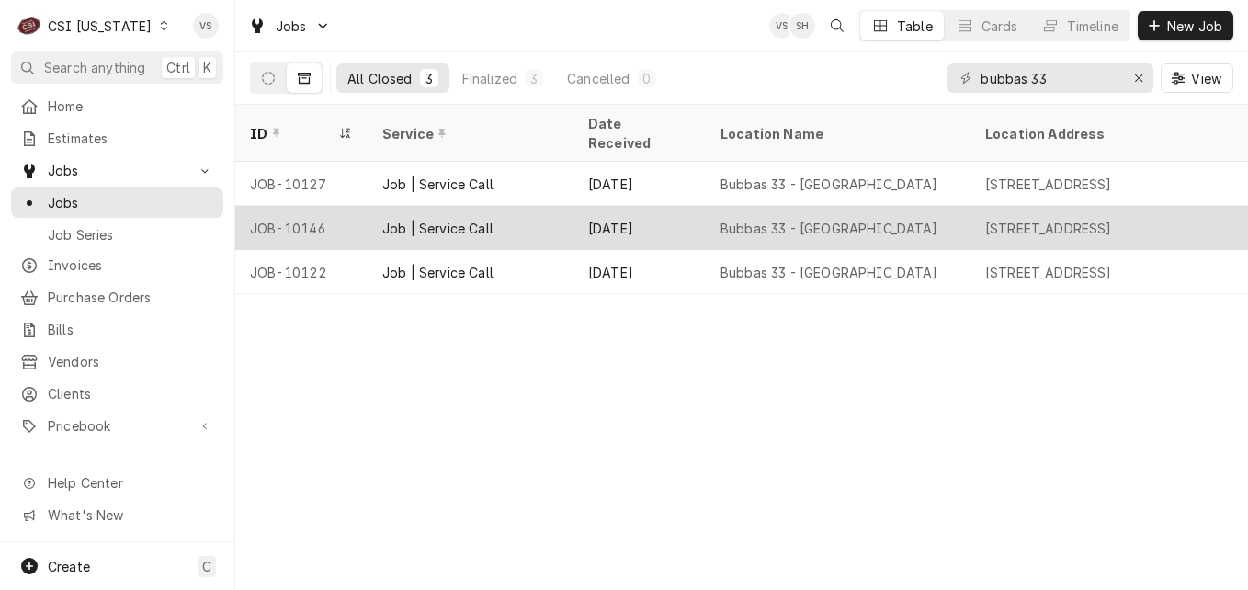
click at [351, 211] on div "JOB-10146" at bounding box center [301, 228] width 132 height 44
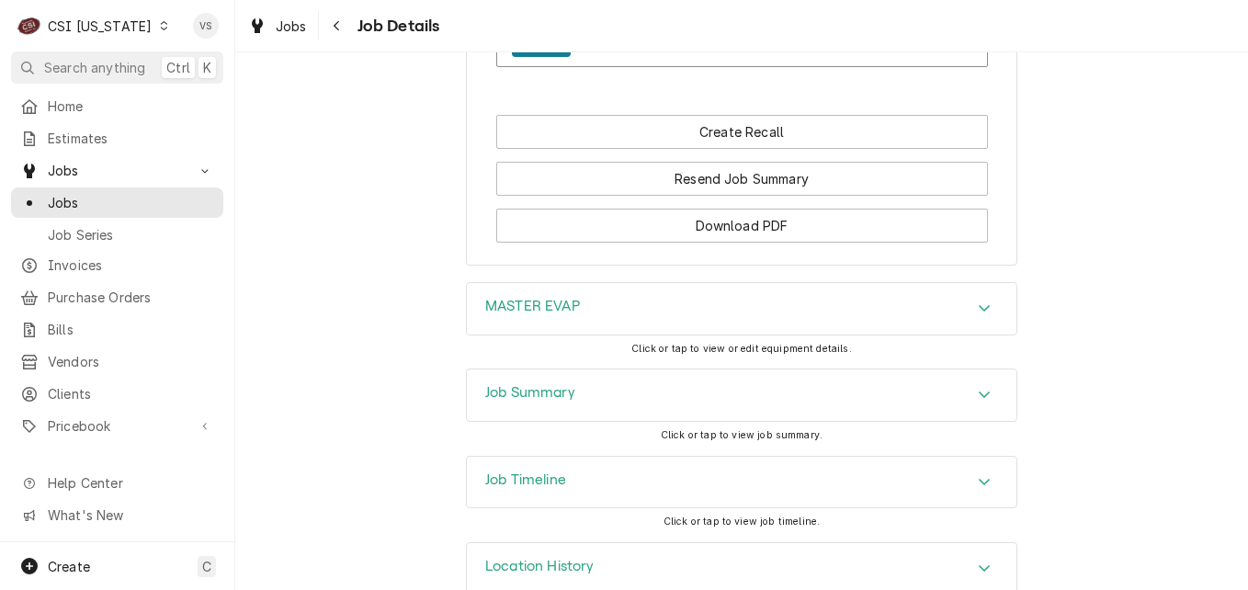
scroll to position [1866, 0]
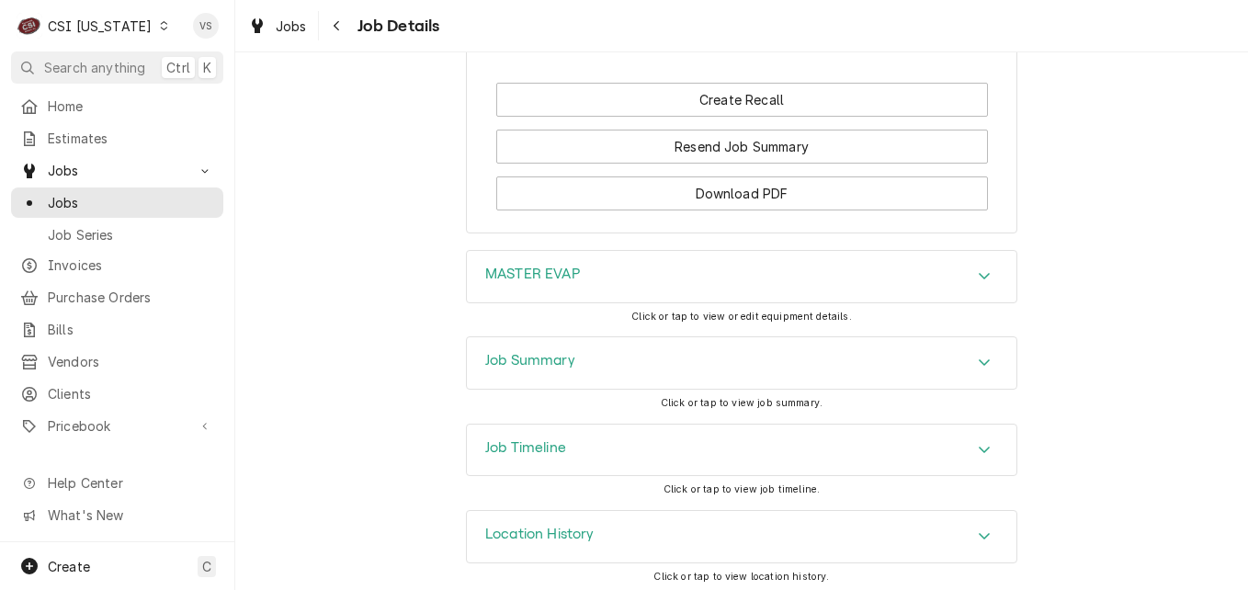
click at [978, 355] on icon "Accordion Header" at bounding box center [984, 362] width 13 height 15
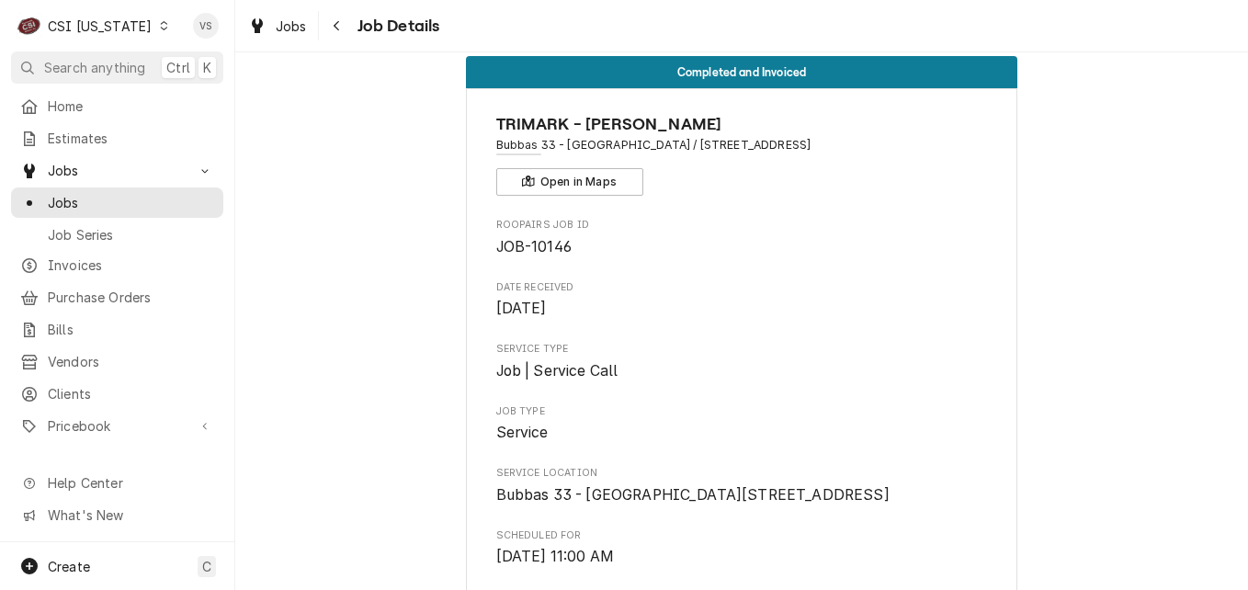
scroll to position [0, 0]
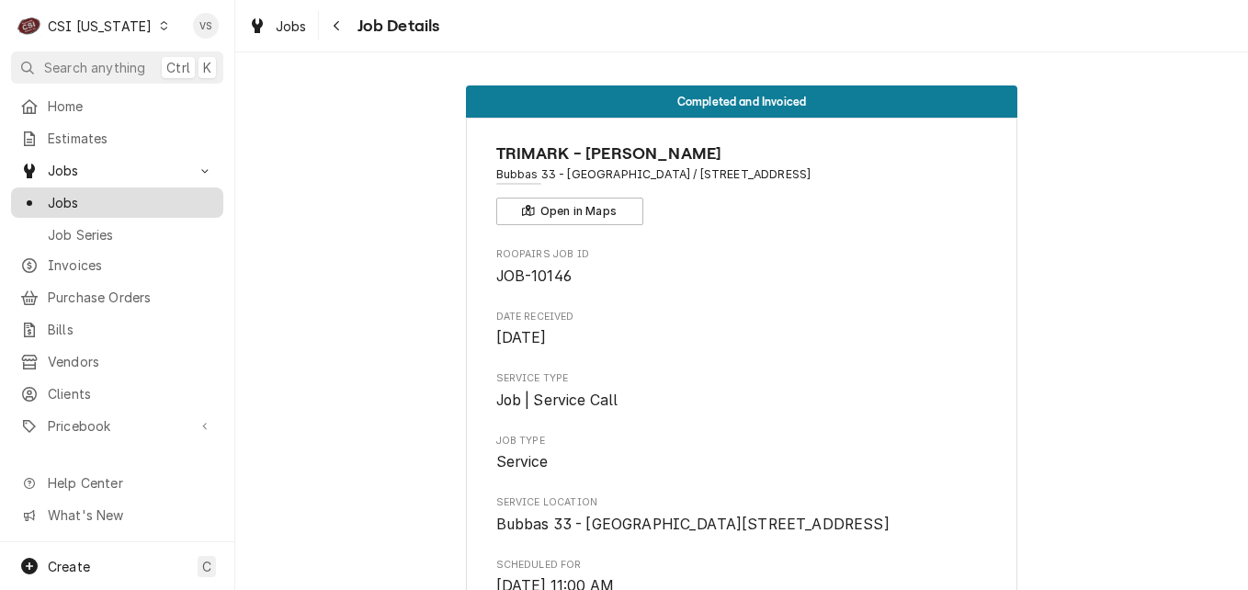
click at [82, 198] on span "Jobs" at bounding box center [131, 202] width 166 height 19
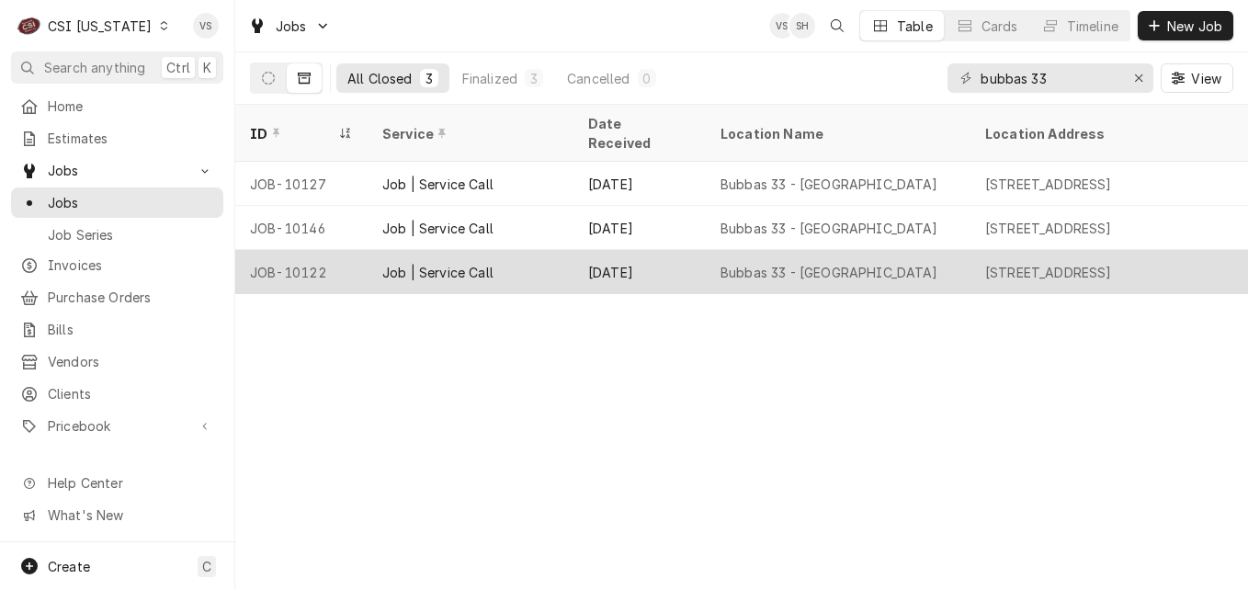
click at [351, 252] on div "JOB-10122" at bounding box center [301, 272] width 132 height 44
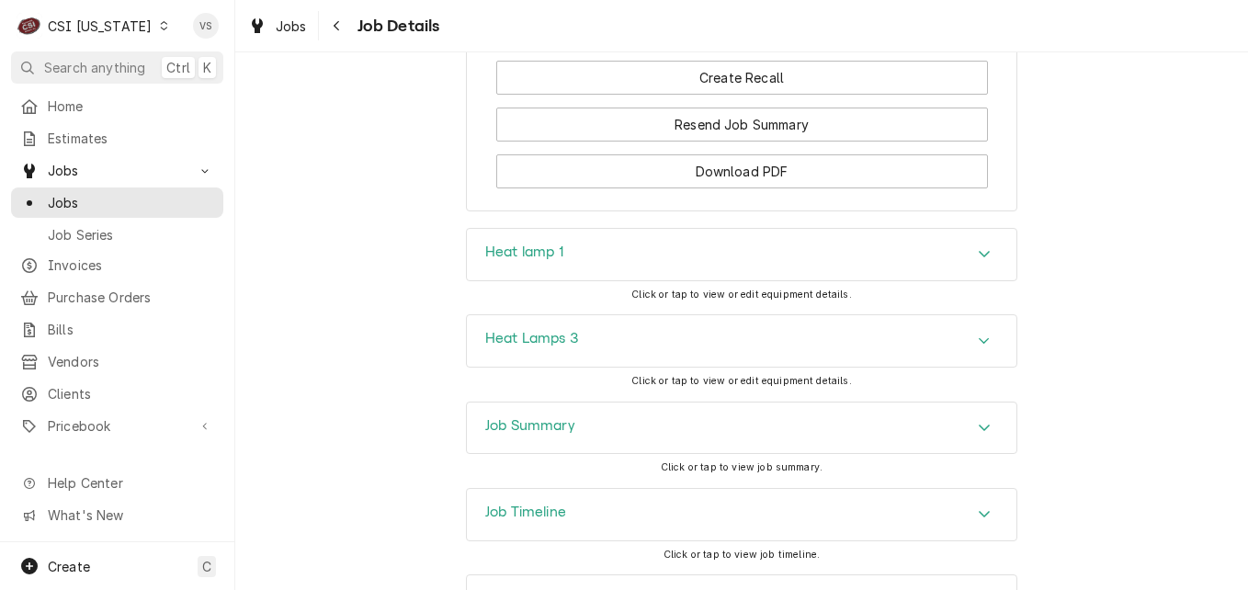
scroll to position [2365, 0]
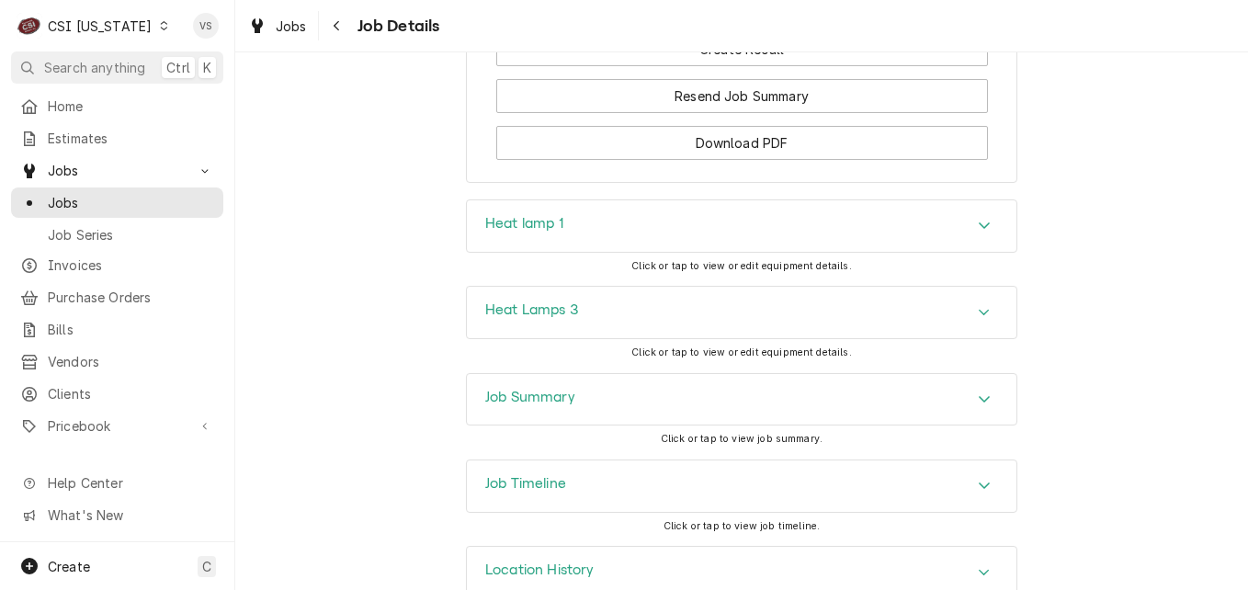
click at [547, 389] on h3 "Job Summary" at bounding box center [530, 397] width 90 height 17
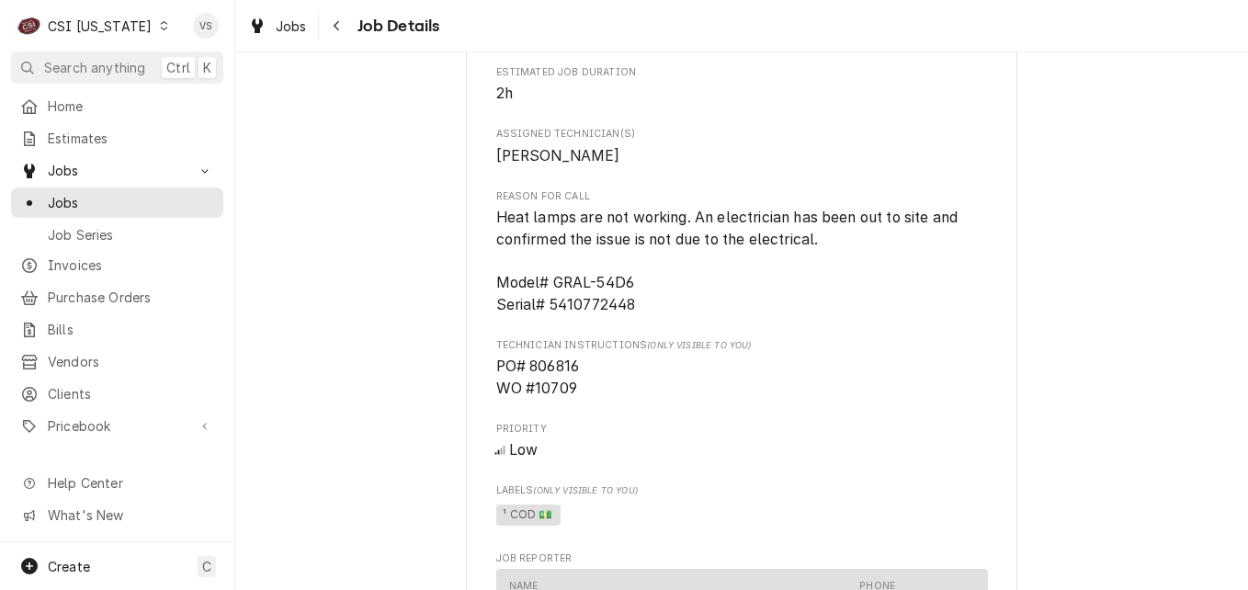
scroll to position [711, 0]
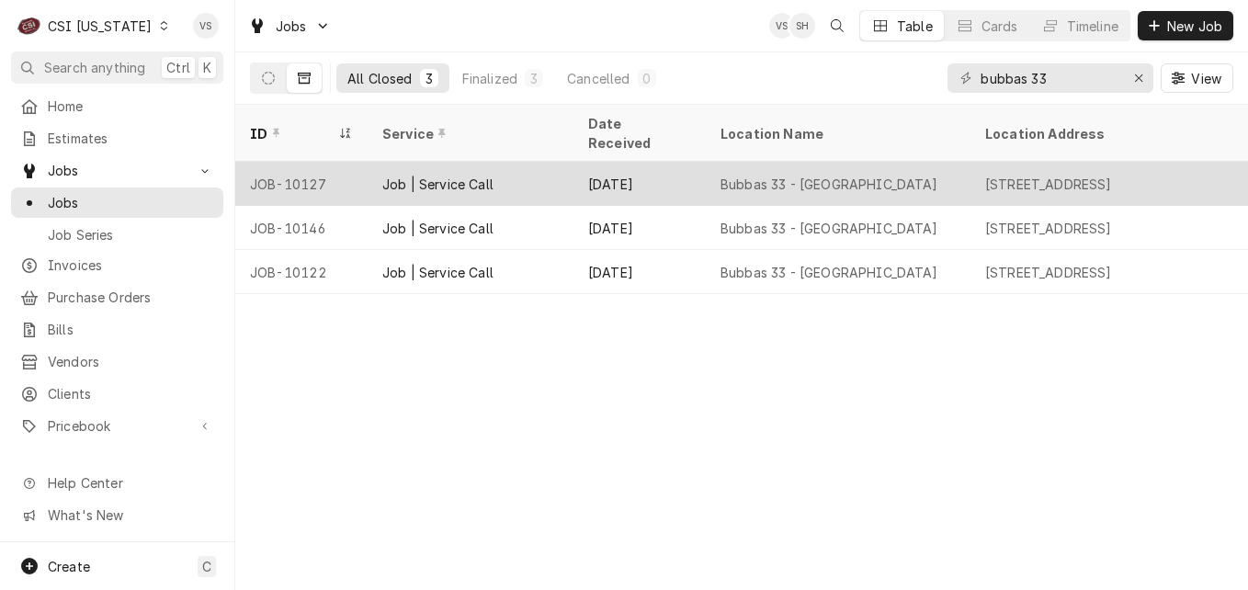
click at [449, 175] on div "Job | Service Call" at bounding box center [437, 184] width 111 height 19
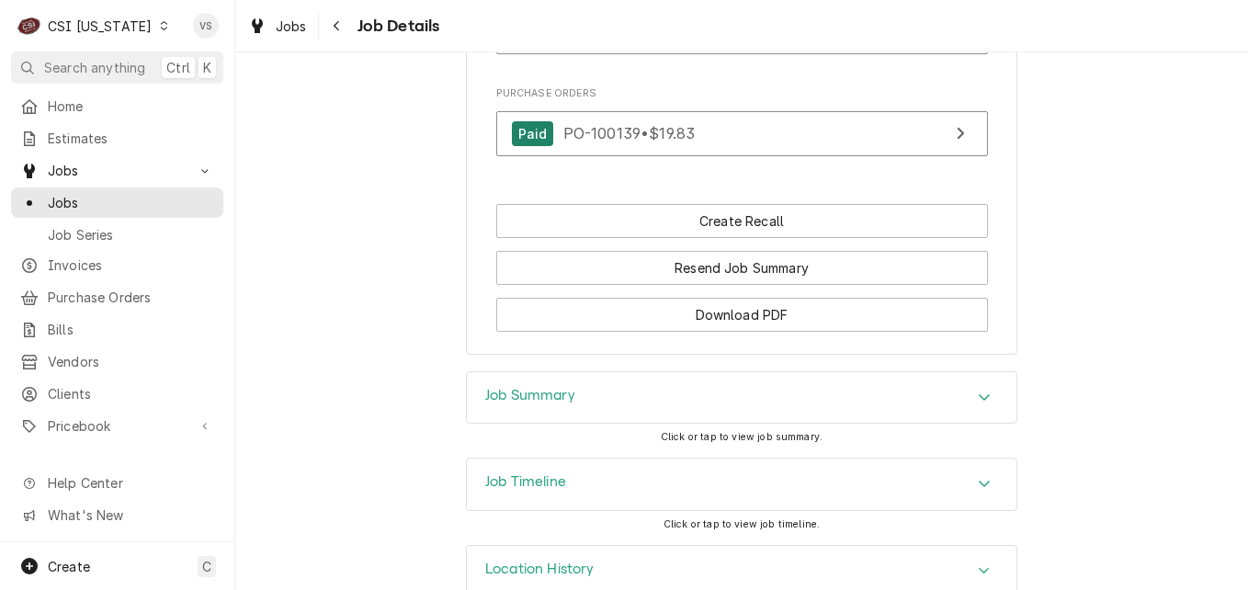
scroll to position [1823, 0]
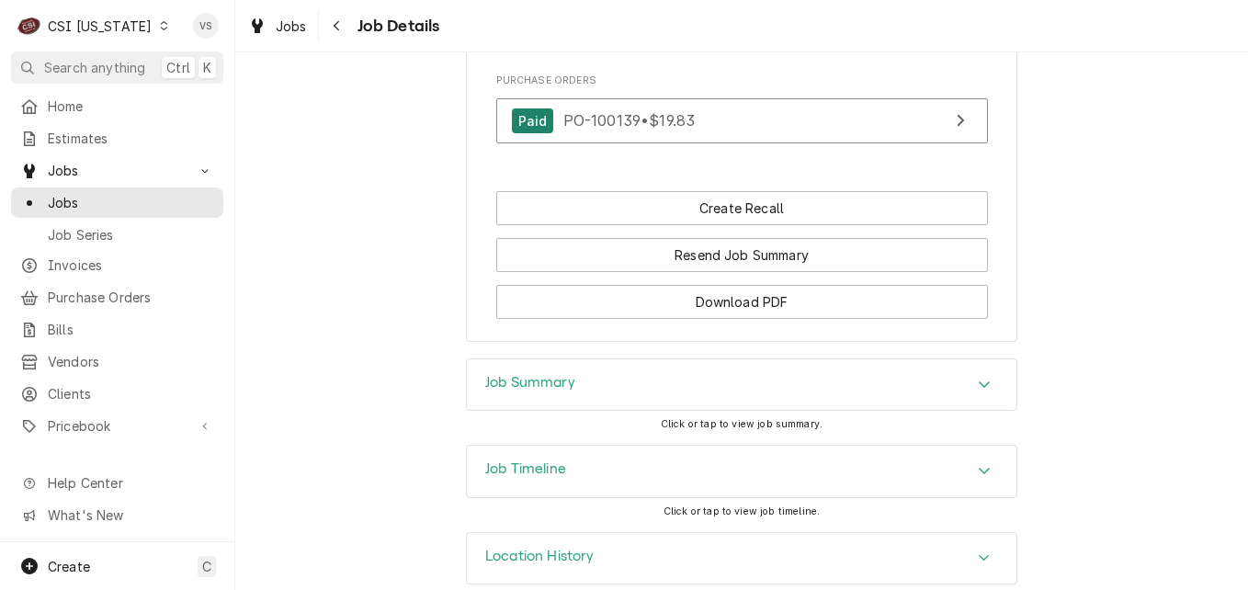
click at [546, 374] on h3 "Job Summary" at bounding box center [530, 382] width 90 height 17
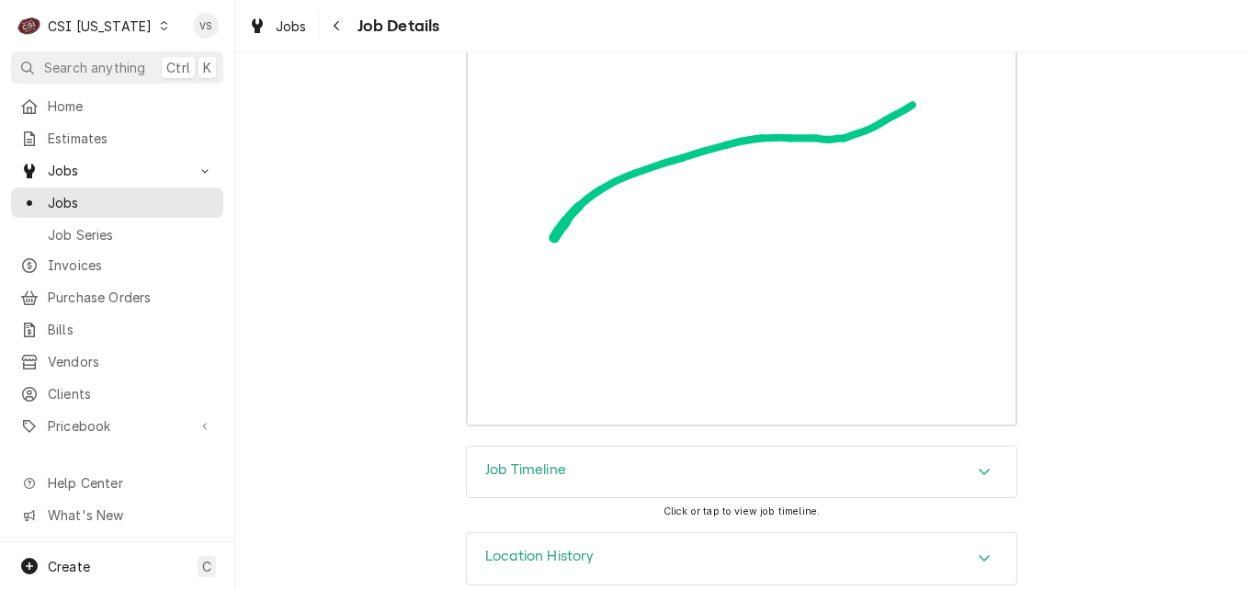
scroll to position [4059, 0]
click at [970, 460] on div "Accordion Header" at bounding box center [984, 471] width 28 height 22
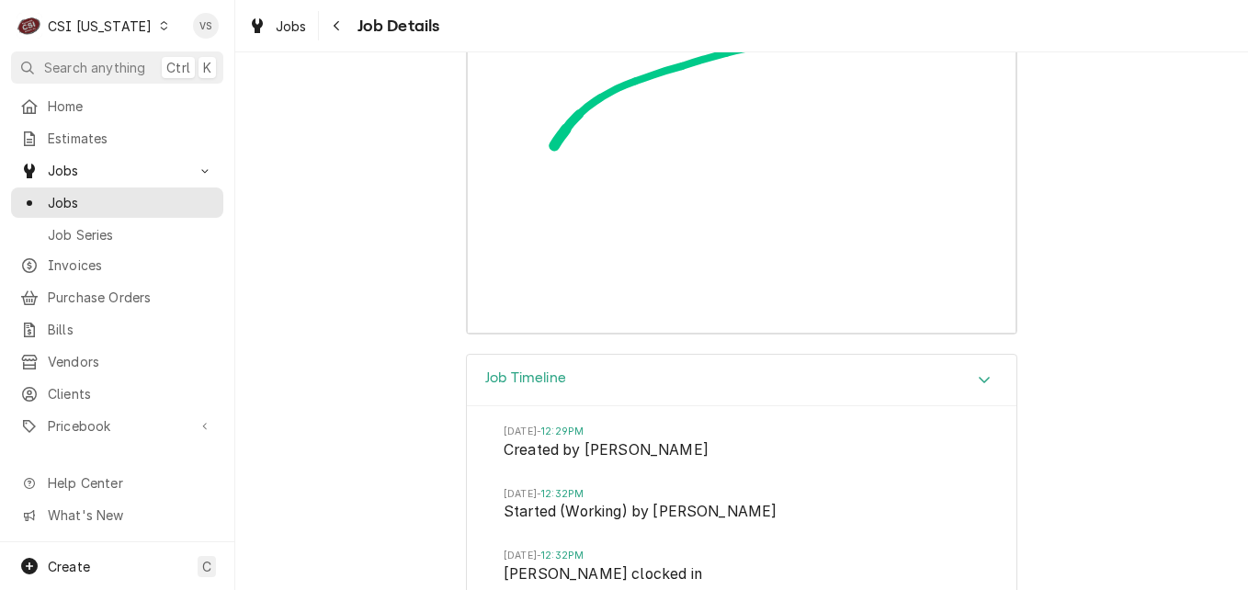
scroll to position [4140, 0]
